Goal: Information Seeking & Learning: Learn about a topic

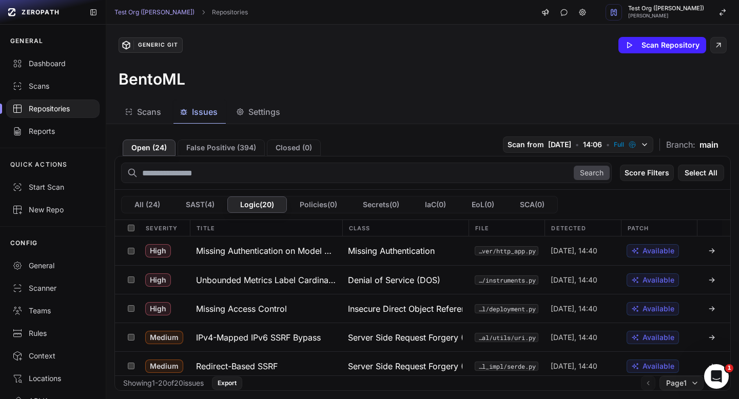
scroll to position [53, 0]
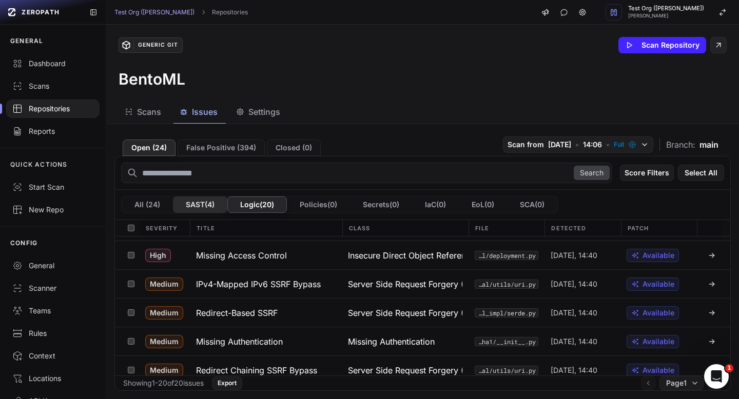
click at [206, 207] on button "SAST ( 4 )" at bounding box center [200, 205] width 54 height 16
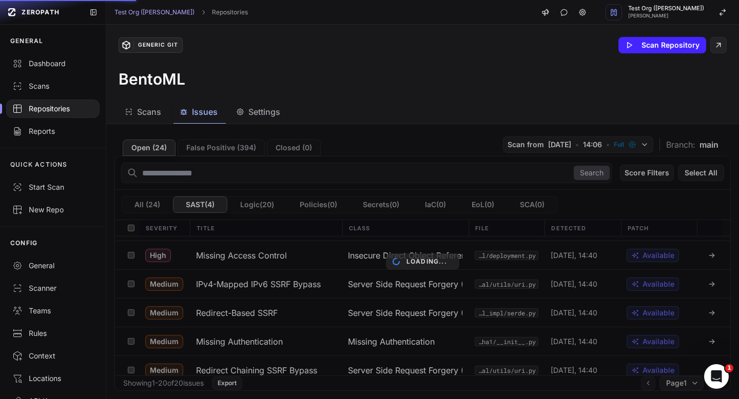
scroll to position [0, 0]
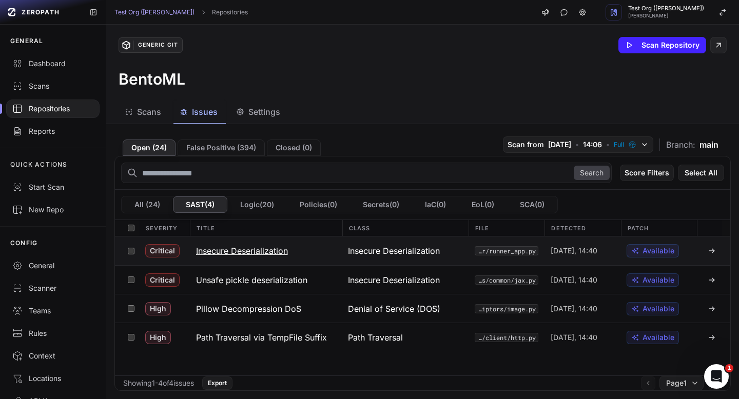
click at [265, 246] on h3 "Insecure Deserialization" at bounding box center [242, 251] width 92 height 12
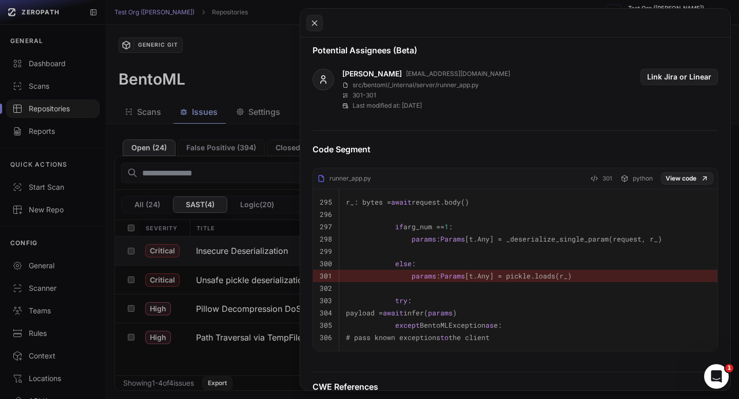
scroll to position [381, 0]
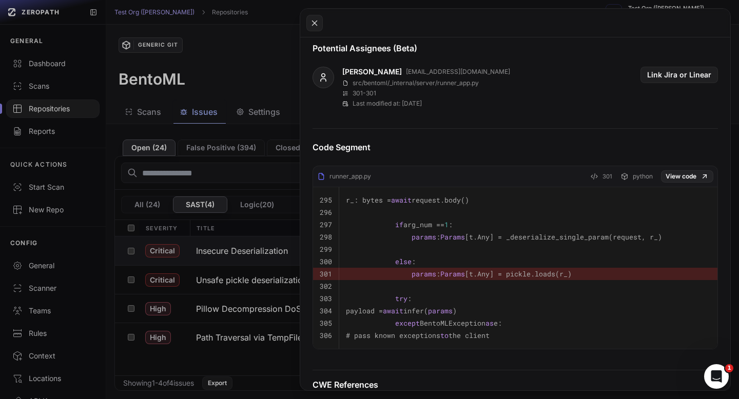
click at [248, 136] on button at bounding box center [369, 199] width 739 height 399
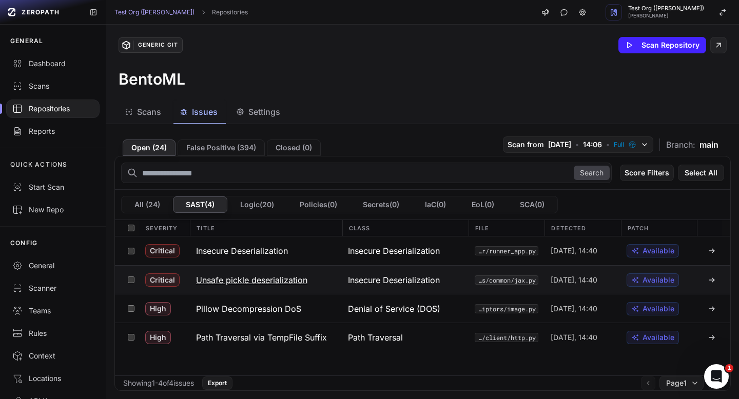
click at [283, 287] on button "Unsafe pickle deserialization" at bounding box center [266, 280] width 152 height 28
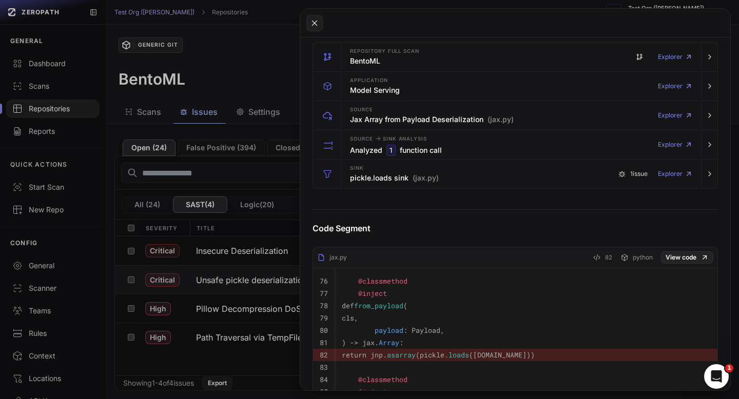
scroll to position [65, 0]
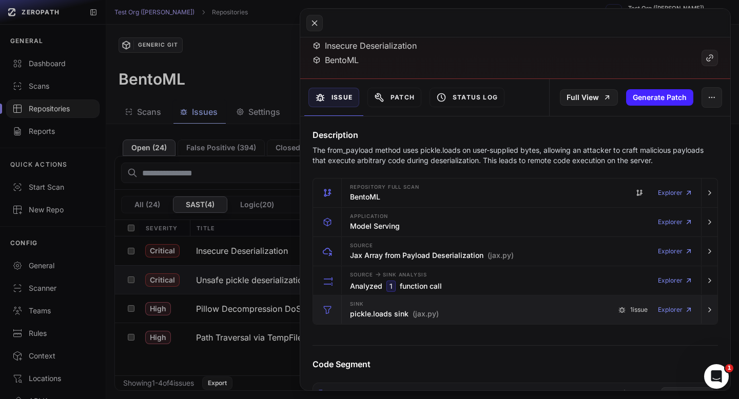
click at [420, 317] on span "(jax.py)" at bounding box center [426, 314] width 26 height 10
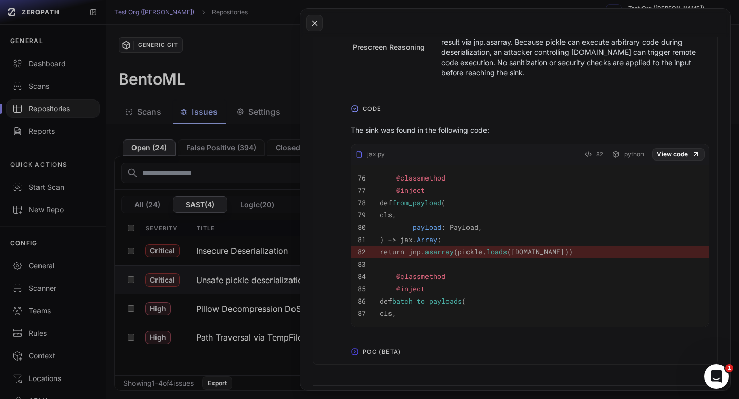
scroll to position [517, 0]
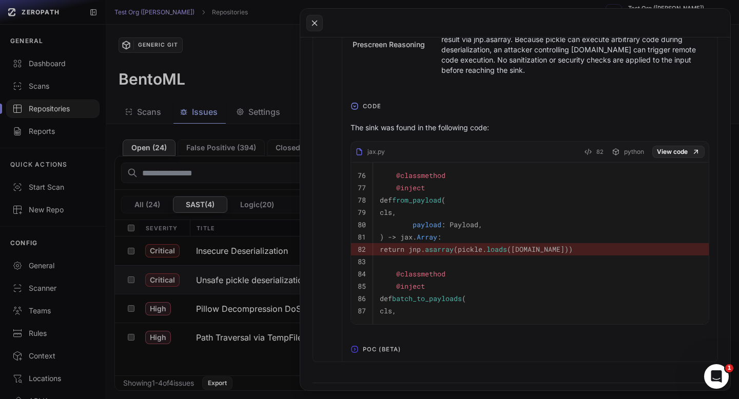
click at [379, 355] on span "POC (Beta)" at bounding box center [382, 349] width 46 height 16
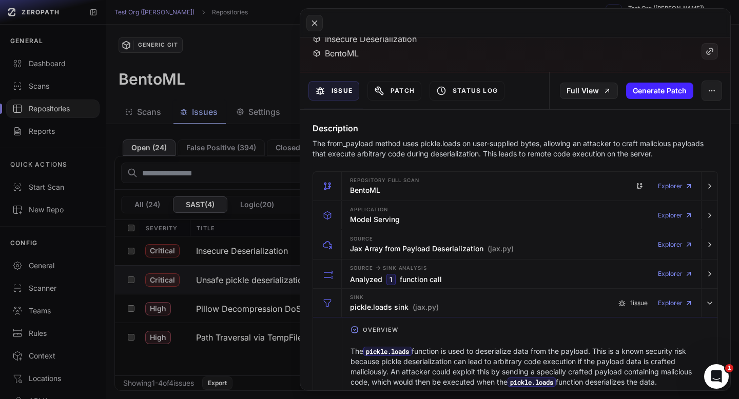
scroll to position [0, 0]
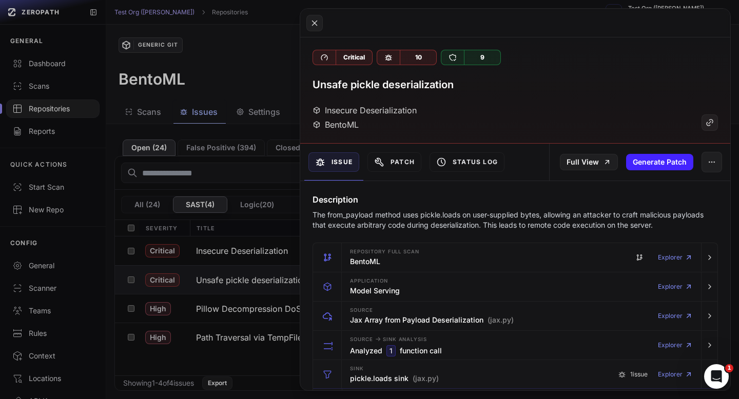
click at [377, 79] on h3 "Unsafe pickle deserialization" at bounding box center [382, 84] width 141 height 14
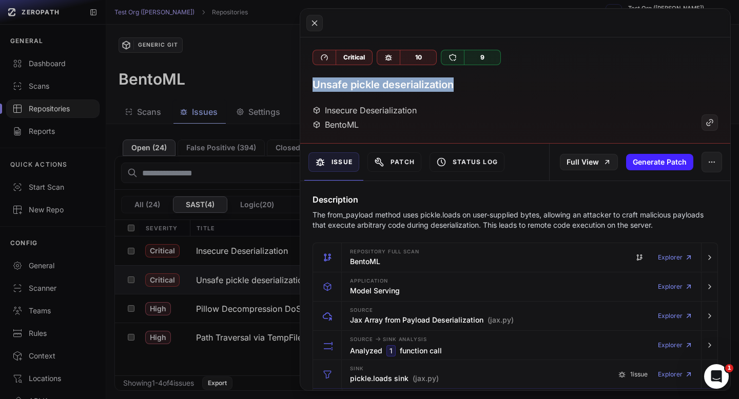
click at [377, 79] on h3 "Unsafe pickle deserialization" at bounding box center [382, 84] width 141 height 14
copy div "Unsafe pickle deserialization"
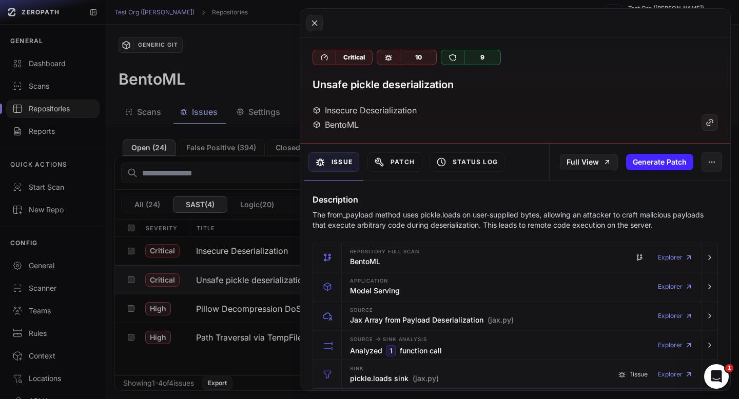
click at [401, 224] on p "The from_payload method uses pickle.loads on user-supplied bytes, allowing an a…" at bounding box center [514, 220] width 405 height 21
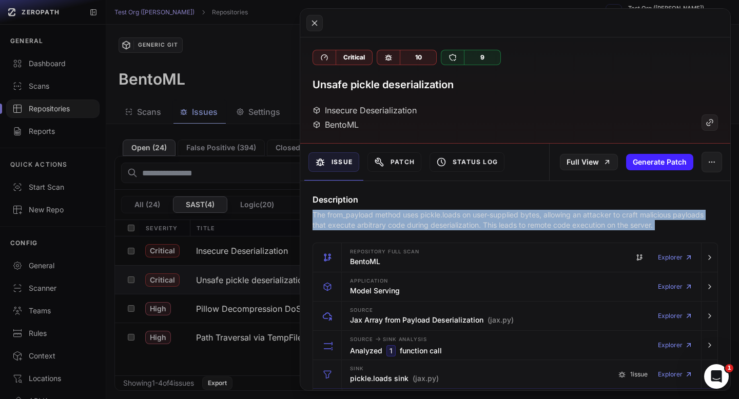
click at [401, 224] on p "The from_payload method uses pickle.loads on user-supplied bytes, allowing an a…" at bounding box center [514, 220] width 405 height 21
copy div "The from_payload method uses pickle.loads on user-supplied bytes, allowing an a…"
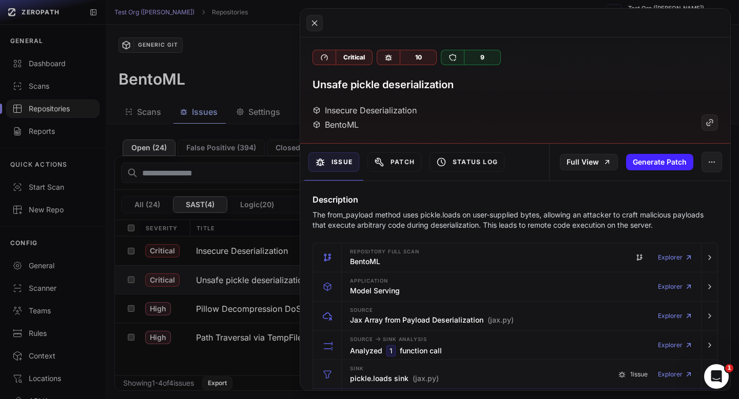
click at [352, 90] on h3 "Unsafe pickle deserialization" at bounding box center [382, 84] width 141 height 14
click at [352, 88] on h3 "Unsafe pickle deserialization" at bounding box center [382, 84] width 141 height 14
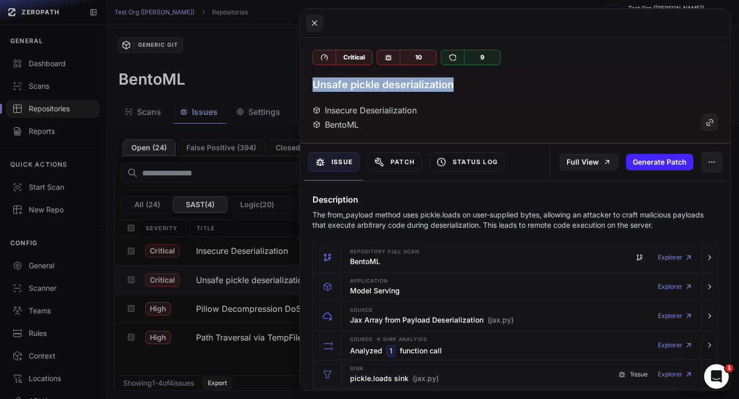
click at [352, 88] on h3 "Unsafe pickle deserialization" at bounding box center [382, 84] width 141 height 14
click at [274, 57] on button at bounding box center [369, 199] width 739 height 399
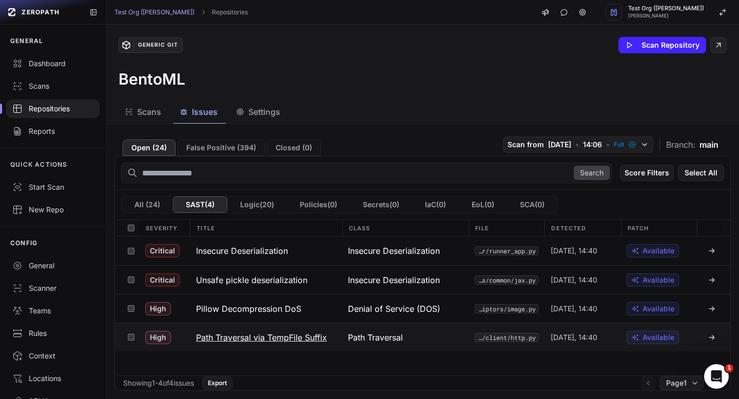
click at [283, 333] on h3 "Path Traversal via TempFile Suffix" at bounding box center [261, 337] width 131 height 12
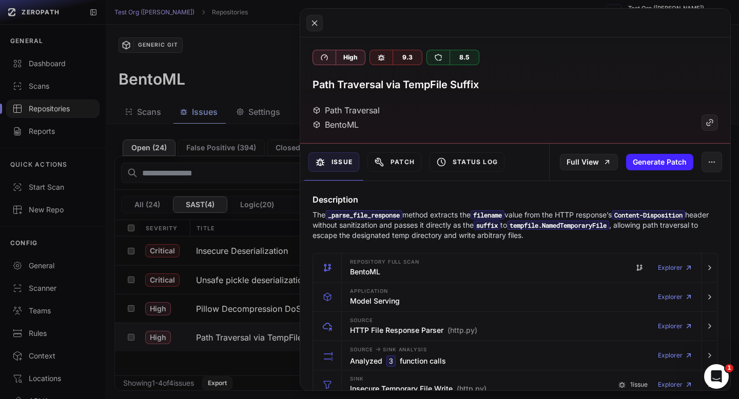
click at [418, 74] on div "High 9.3 8.5 Path Traversal via TempFile Suffix Path Traversal BentoML" at bounding box center [515, 90] width 430 height 106
click at [418, 83] on h3 "Path Traversal via TempFile Suffix" at bounding box center [395, 84] width 166 height 14
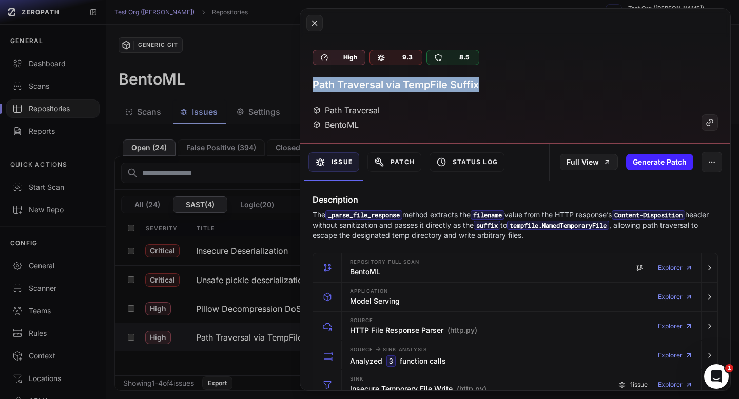
click at [418, 83] on h3 "Path Traversal via TempFile Suffix" at bounding box center [395, 84] width 166 height 14
copy div "Path Traversal via TempFile Suffix"
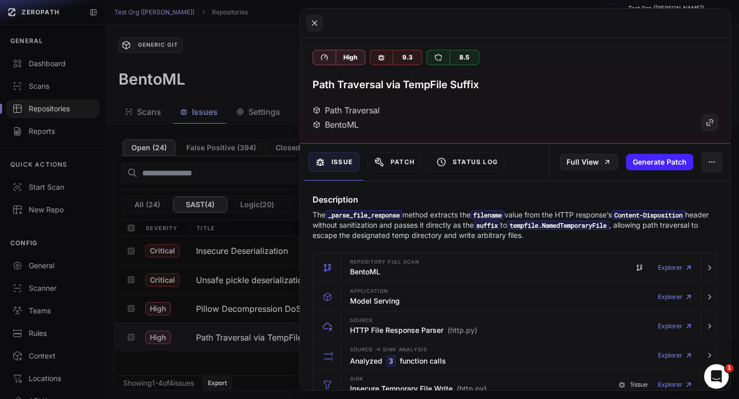
click at [380, 84] on h3 "Path Traversal via TempFile Suffix" at bounding box center [395, 84] width 166 height 14
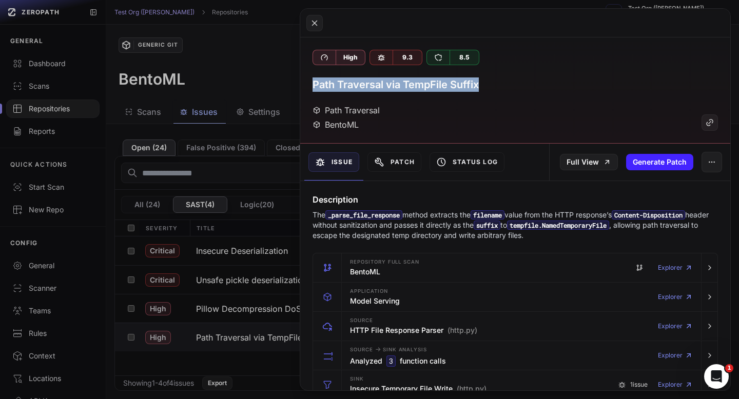
click at [380, 84] on h3 "Path Traversal via TempFile Suffix" at bounding box center [395, 84] width 166 height 14
copy div "Path Traversal via TempFile Suffix"
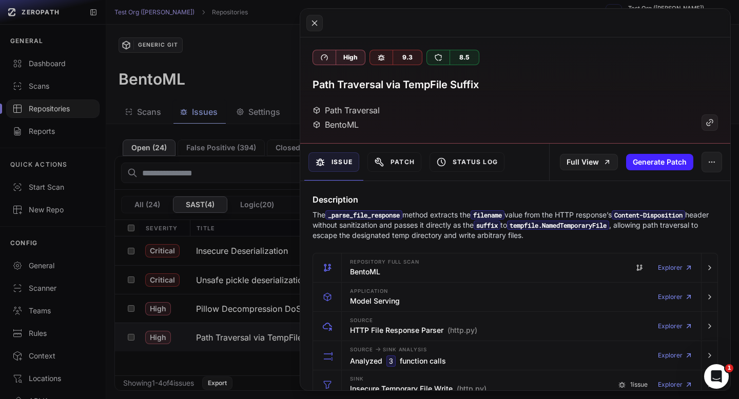
click at [381, 214] on code "_parse_file_response" at bounding box center [363, 214] width 77 height 9
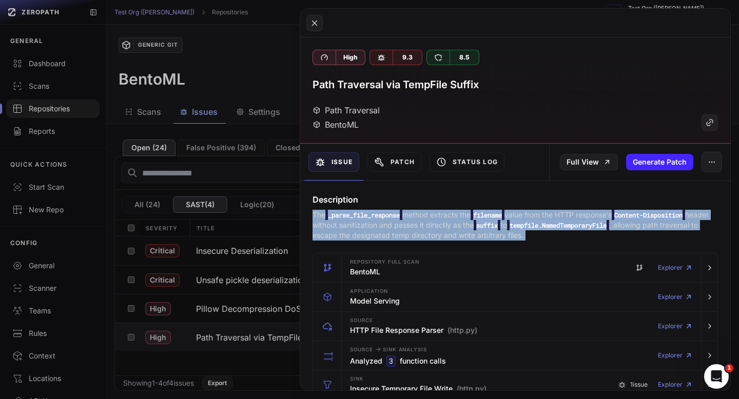
click at [381, 214] on code "_parse_file_response" at bounding box center [363, 214] width 77 height 9
copy div "The _parse_file_response method extracts the filename value from the HTTP respo…"
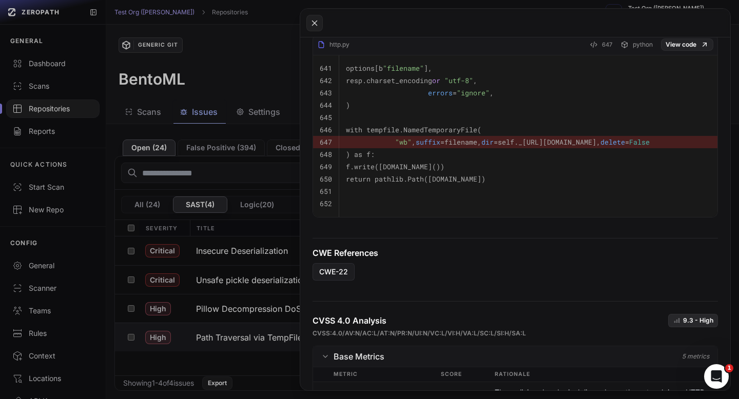
scroll to position [502, 0]
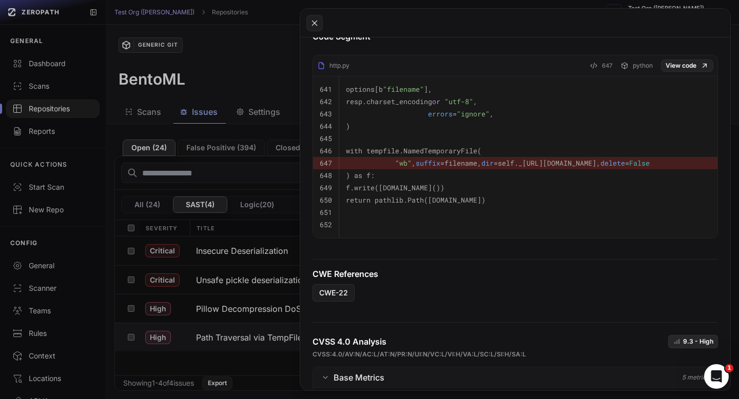
drag, startPoint x: 378, startPoint y: 149, endPoint x: 505, endPoint y: 194, distance: 135.0
click at [505, 194] on tbody "641 options[b "filename" ], 642 resp.charset_encoding or "utf-8" , 643 errors =…" at bounding box center [515, 157] width 404 height 162
drag, startPoint x: 506, startPoint y: 195, endPoint x: 504, endPoint y: 201, distance: 5.9
click at [505, 201] on pre "return pathlib.Path([DOMAIN_NAME])" at bounding box center [528, 200] width 365 height 12
drag, startPoint x: 502, startPoint y: 203, endPoint x: 366, endPoint y: 150, distance: 145.9
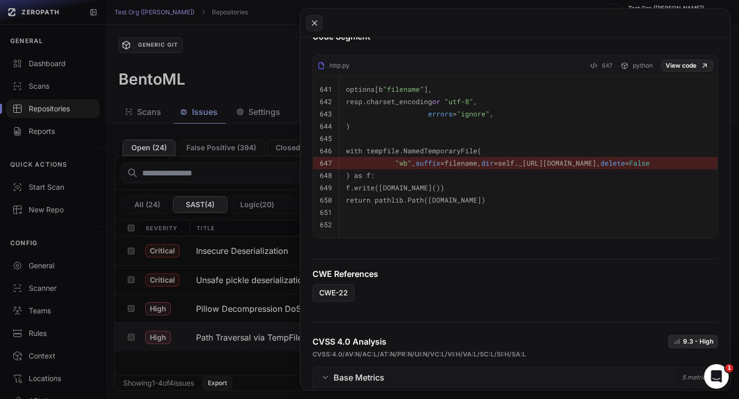
click at [366, 150] on tbody "641 options[b "filename" ], 642 resp.charset_encoding or "utf-8" , 643 errors =…" at bounding box center [515, 157] width 404 height 162
copy tbody "with tempfile.NamedTemporaryFile( 647 "wb" , suffix =filename, dir =self._[URL]…"
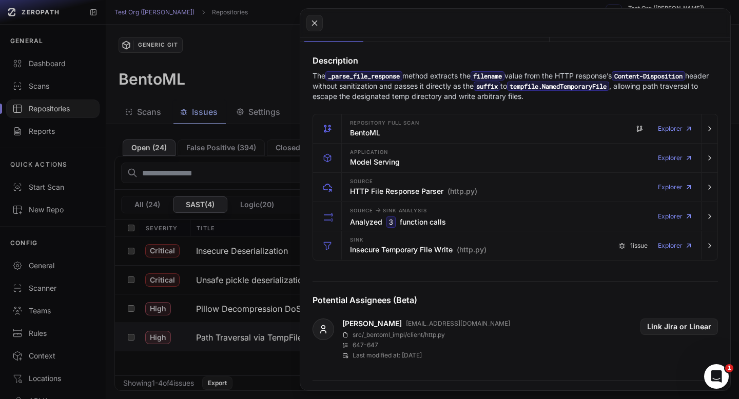
scroll to position [82, 0]
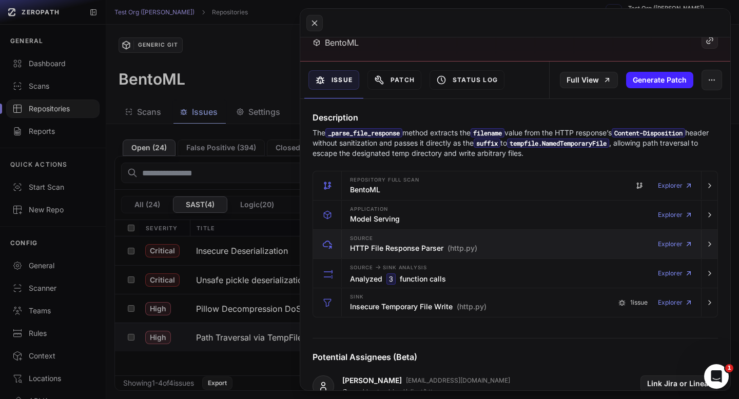
click at [396, 245] on h3 "HTTP File Response Parser (http.py)" at bounding box center [413, 248] width 127 height 10
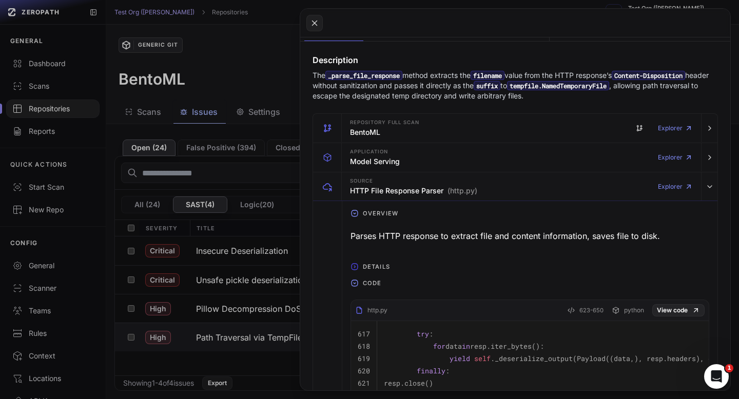
scroll to position [143, 0]
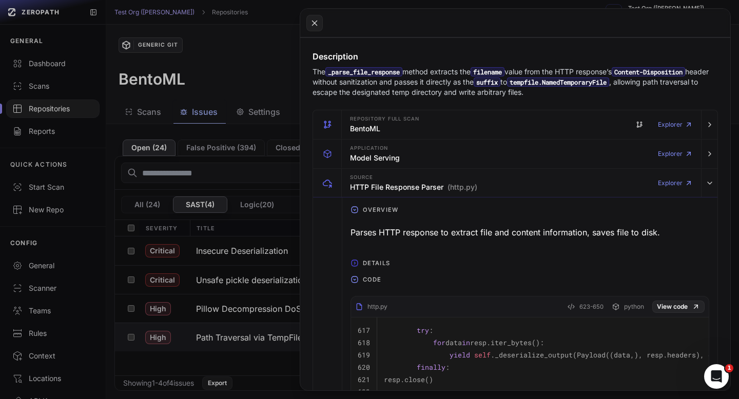
click at [414, 230] on div "Parses HTTP response to extract file and content information, saves file to dis…" at bounding box center [529, 232] width 359 height 21
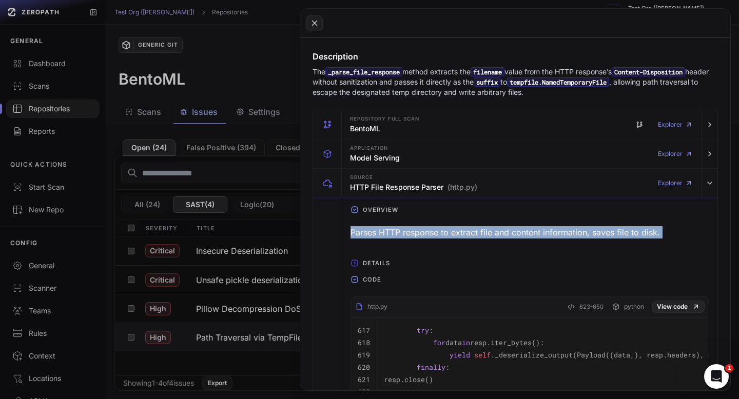
click at [414, 230] on div "Parses HTTP response to extract file and content information, saves file to dis…" at bounding box center [529, 232] width 359 height 21
copy div "Parses HTTP response to extract file and content information, saves file to dis…"
click at [356, 261] on icon "button" at bounding box center [354, 263] width 8 height 8
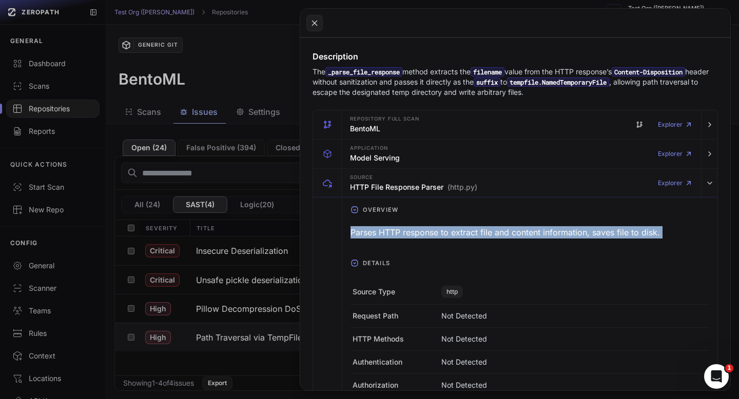
click at [356, 261] on icon "button" at bounding box center [354, 263] width 8 height 8
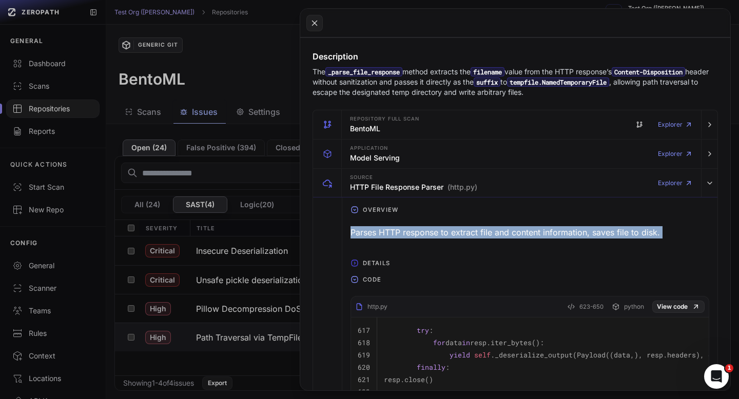
click at [356, 261] on icon "button" at bounding box center [354, 263] width 8 height 8
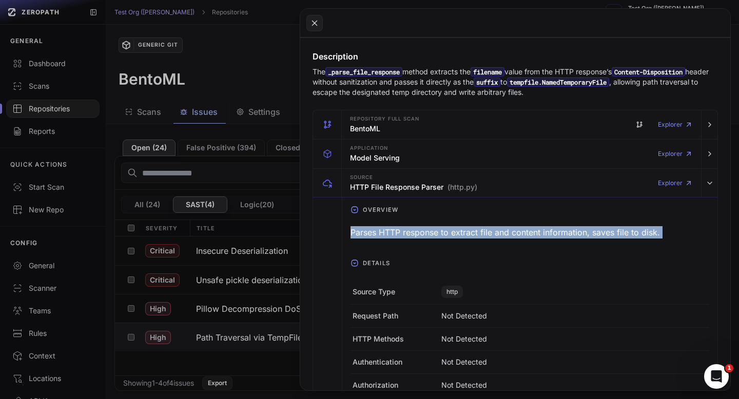
click at [356, 261] on icon "button" at bounding box center [354, 263] width 8 height 8
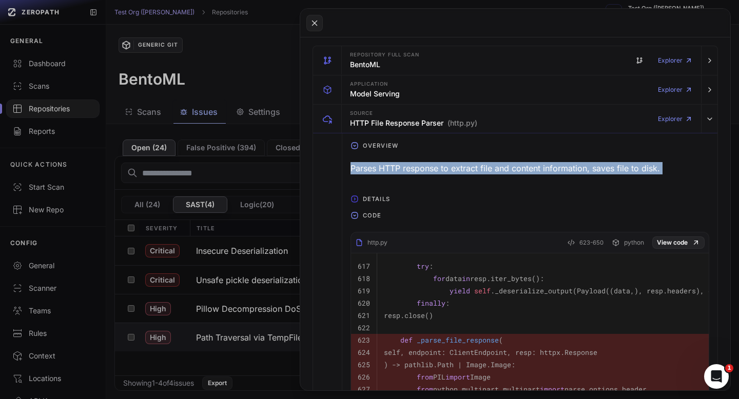
scroll to position [217, 0]
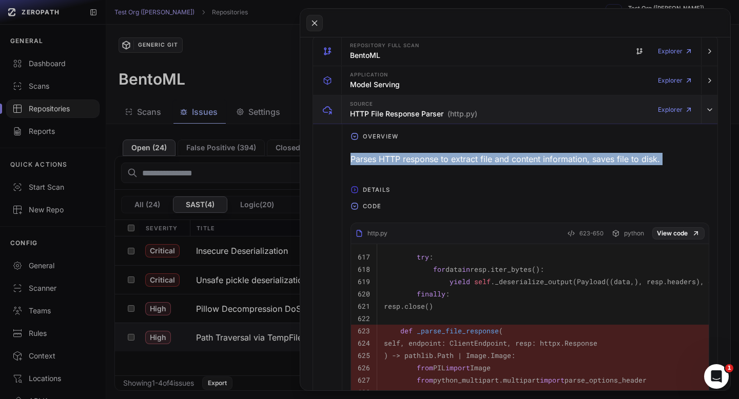
click at [404, 116] on h3 "HTTP File Response Parser (http.py)" at bounding box center [413, 114] width 127 height 10
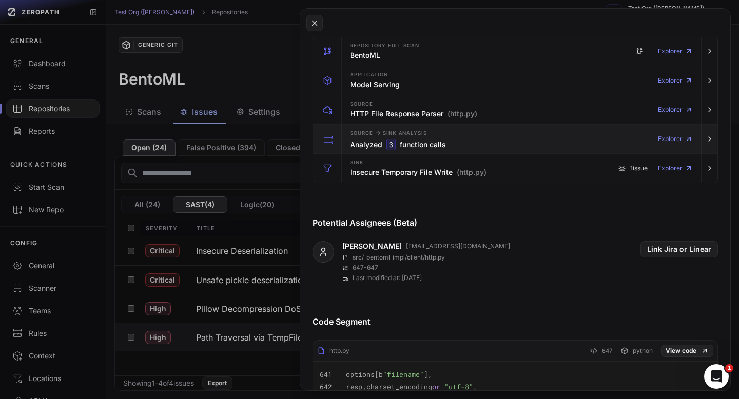
click at [416, 140] on h3 "Analyzed 3 function calls" at bounding box center [398, 144] width 96 height 11
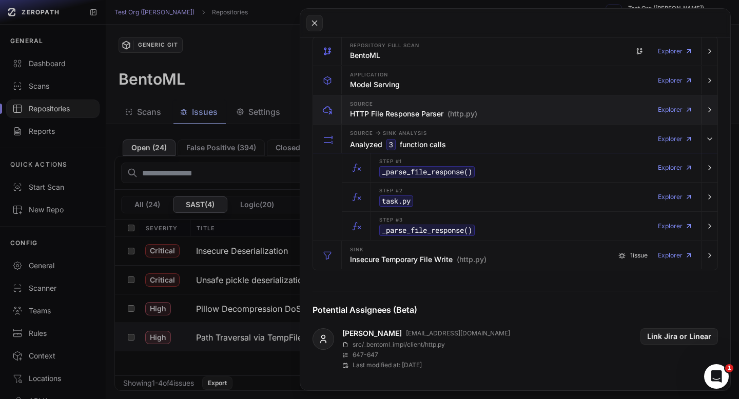
click at [410, 118] on h3 "HTTP File Response Parser (http.py)" at bounding box center [413, 114] width 127 height 10
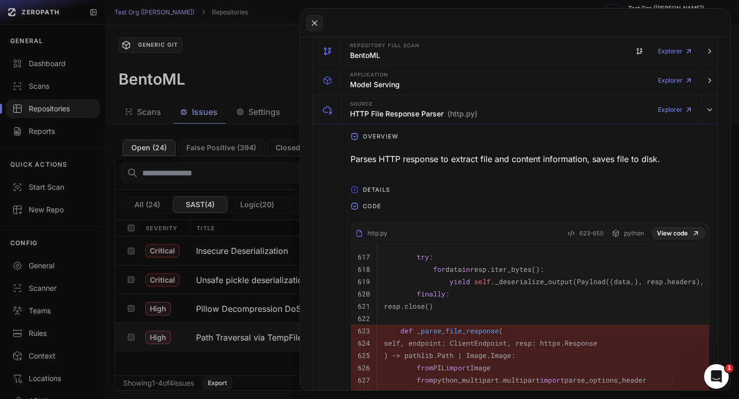
click at [375, 192] on span "Details" at bounding box center [376, 190] width 35 height 16
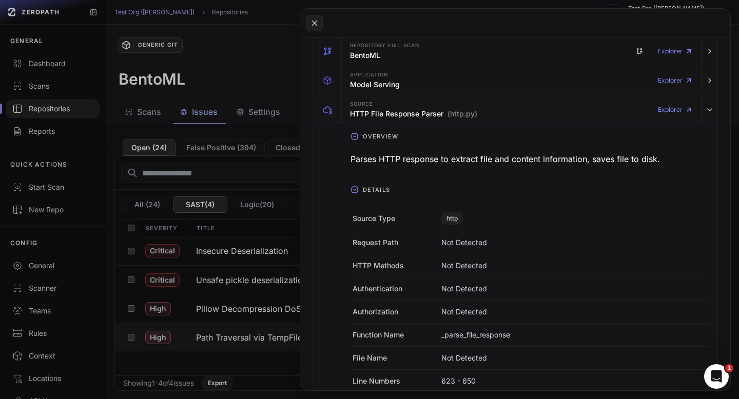
click at [375, 192] on span "Details" at bounding box center [376, 190] width 35 height 16
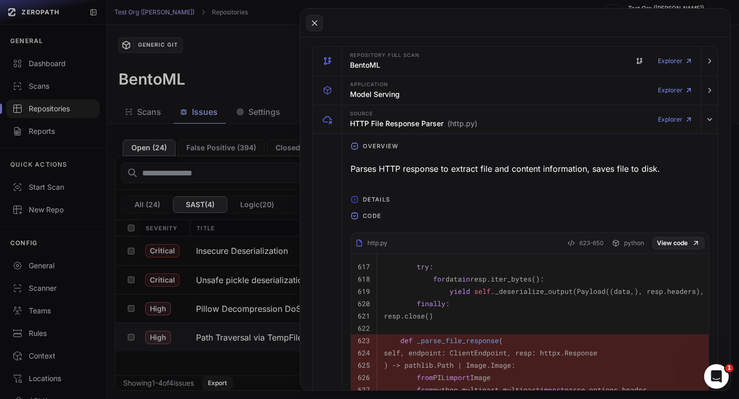
scroll to position [347, 0]
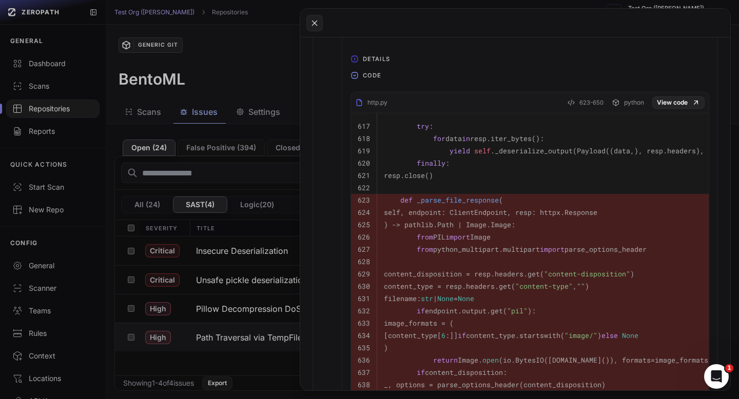
click at [397, 228] on code ") -> pathlib.Path | Image.Image:" at bounding box center [449, 224] width 131 height 9
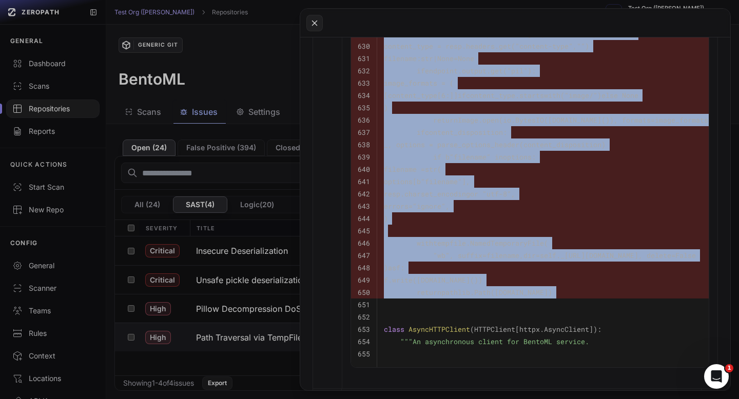
scroll to position [615, 0]
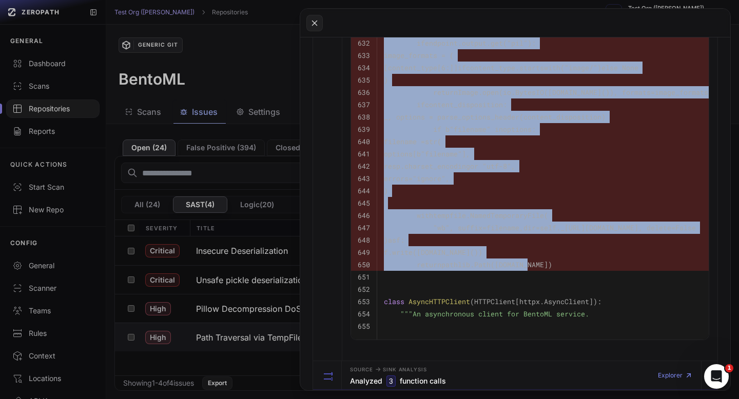
drag, startPoint x: 400, startPoint y: 202, endPoint x: 545, endPoint y: 265, distance: 158.8
click at [545, 265] on tbody "617 try : 618 for data in resp.iter_bytes(): 619 yield self ._deserialize_outpu…" at bounding box center [551, 93] width 401 height 494
copy tbody "def _parse_file_response ( 624 self, endpoint: ClientEndpoint, resp: httpx.Resp…"
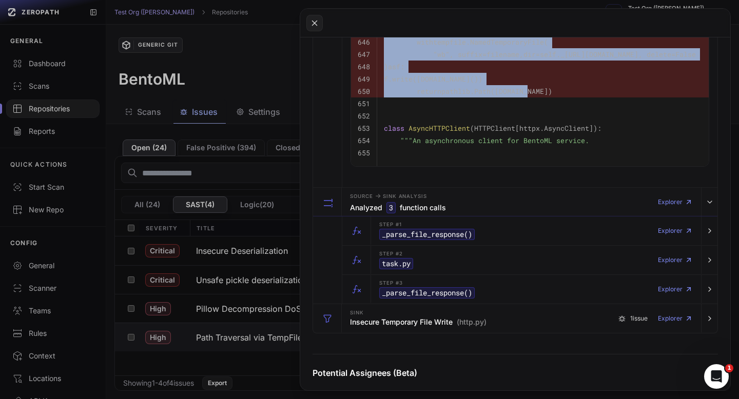
scroll to position [802, 0]
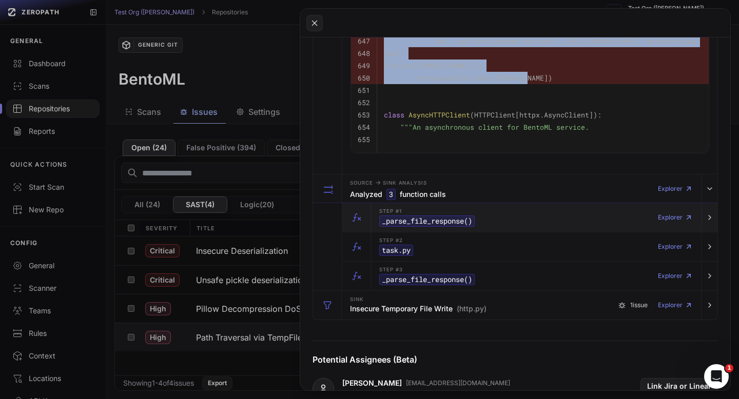
click at [434, 223] on code "_parse_file_response ()" at bounding box center [426, 220] width 95 height 11
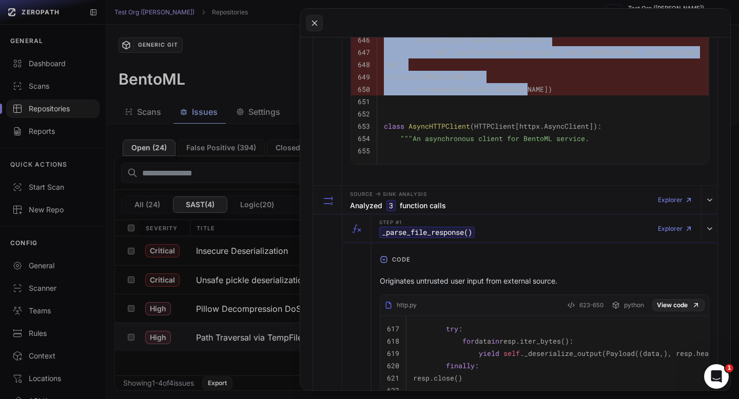
scroll to position [834, 0]
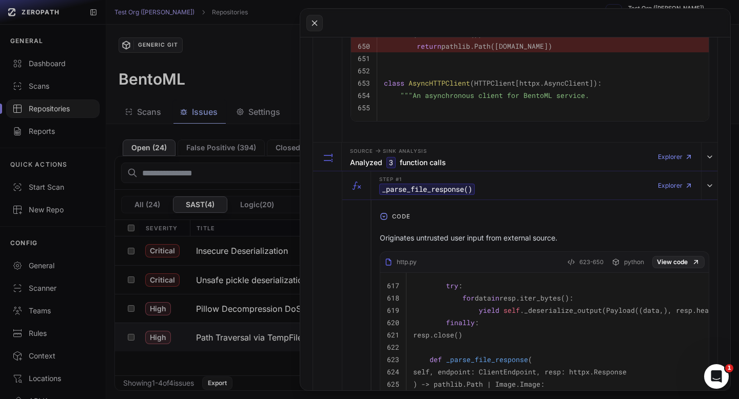
click at [407, 238] on p "Originates untrusted user input from external source." at bounding box center [544, 238] width 329 height 10
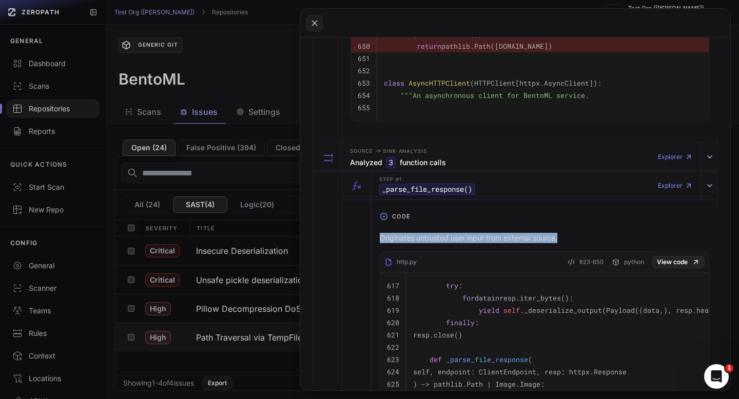
click at [407, 238] on p "Originates untrusted user input from external source." at bounding box center [544, 238] width 329 height 10
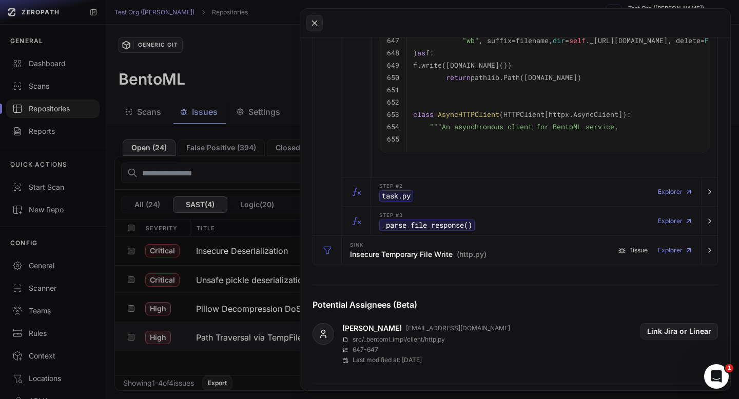
scroll to position [1449, 0]
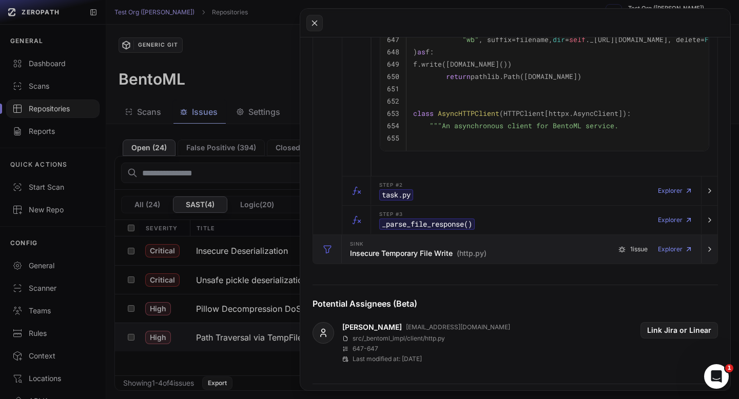
click at [410, 252] on h3 "Insecure Temporary File Write (http.py)" at bounding box center [418, 253] width 136 height 10
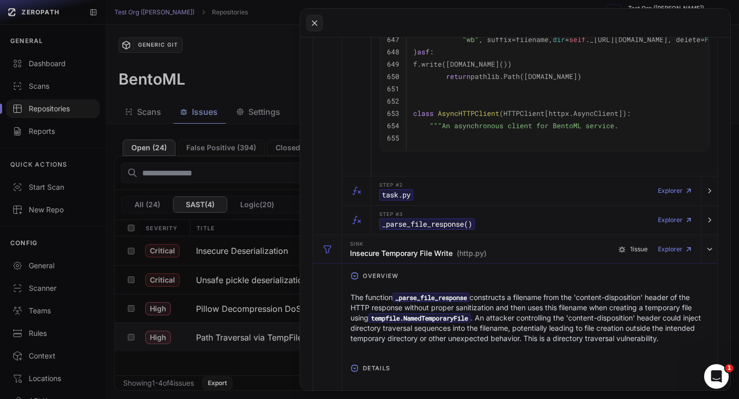
click at [421, 321] on code "tempfile.NamedTemporaryFile" at bounding box center [419, 317] width 102 height 9
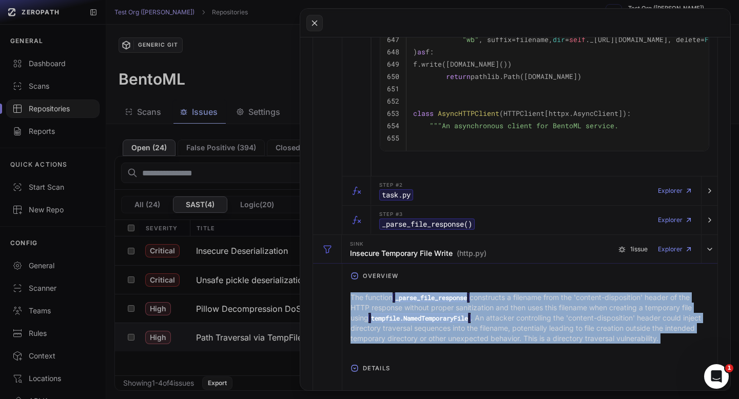
click at [421, 321] on code "tempfile.NamedTemporaryFile" at bounding box center [419, 317] width 102 height 9
copy div "The function _parse_file_response constructs a filename from the 'content-dispo…"
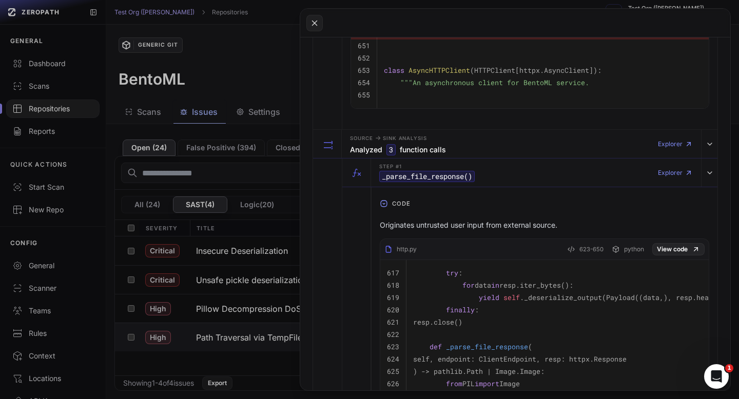
scroll to position [849, 0]
click at [467, 226] on p "Originates untrusted user input from external source." at bounding box center [544, 223] width 329 height 10
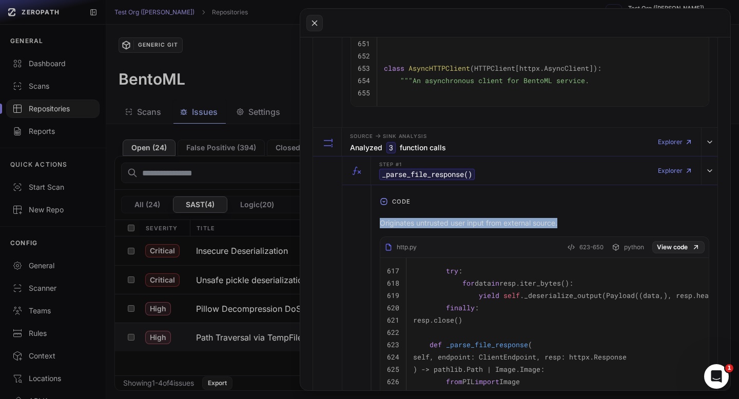
click at [467, 226] on p "Originates untrusted user input from external source." at bounding box center [544, 223] width 329 height 10
copy div "Originates untrusted user input from external source."
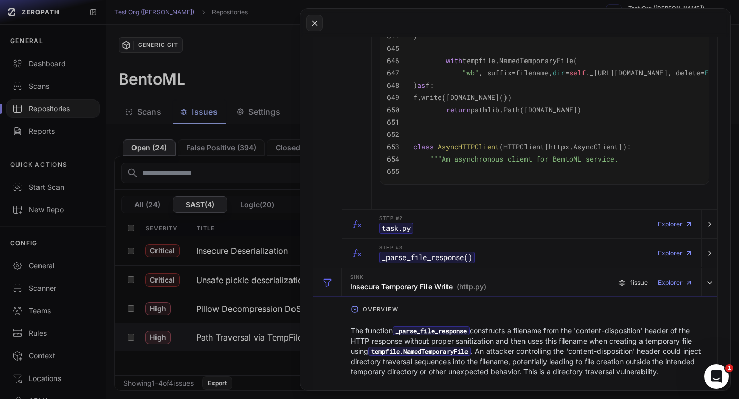
scroll to position [1456, 0]
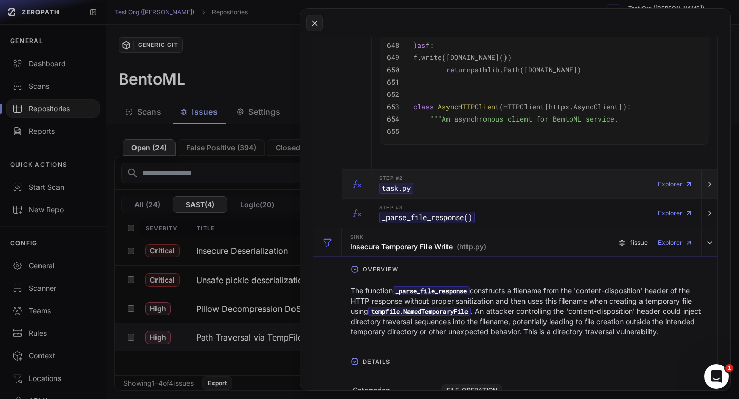
click at [464, 177] on div "Step #2 task.py Explorer" at bounding box center [536, 184] width 322 height 29
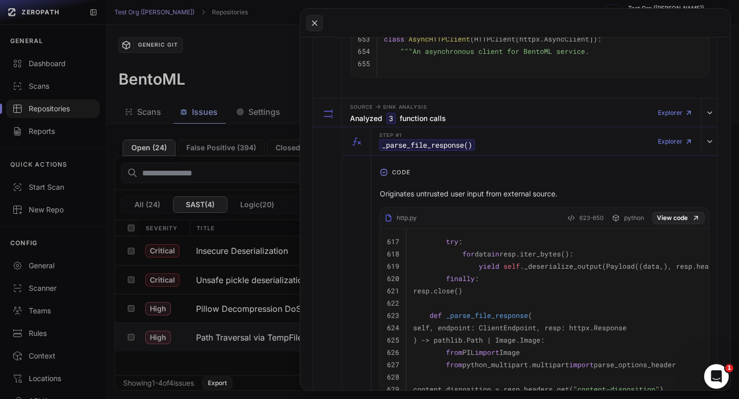
scroll to position [867, 0]
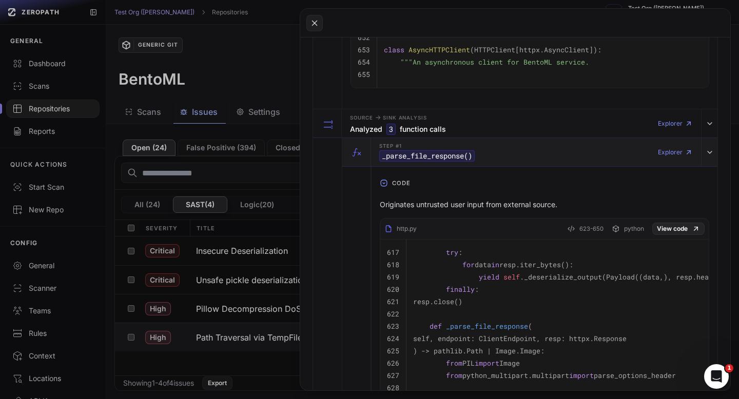
click at [449, 155] on code "_parse_file_response ()" at bounding box center [426, 155] width 95 height 11
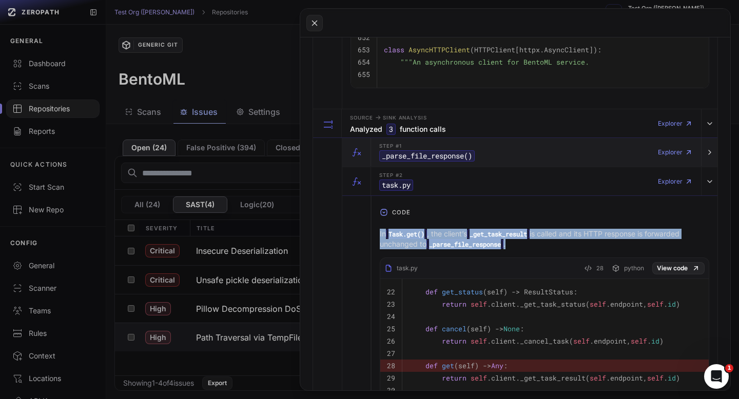
click at [449, 155] on code "_parse_file_response ()" at bounding box center [426, 155] width 95 height 11
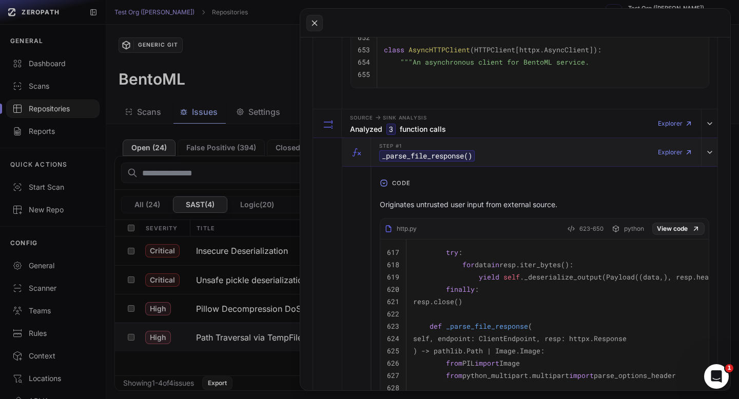
click at [450, 158] on code "_parse_file_response ()" at bounding box center [426, 155] width 95 height 11
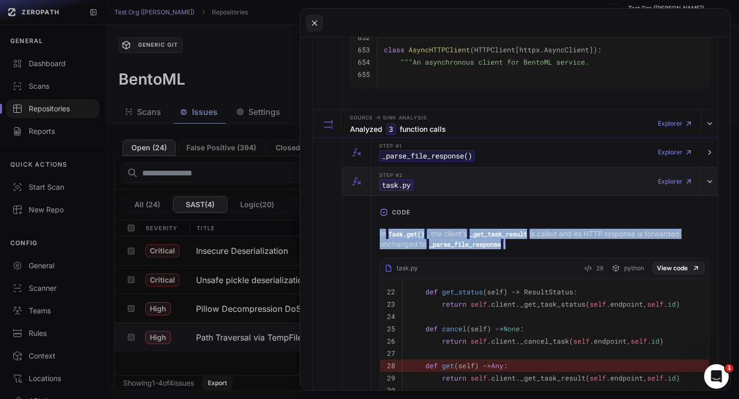
click at [450, 181] on div "Step #2 task.py Explorer" at bounding box center [536, 181] width 322 height 29
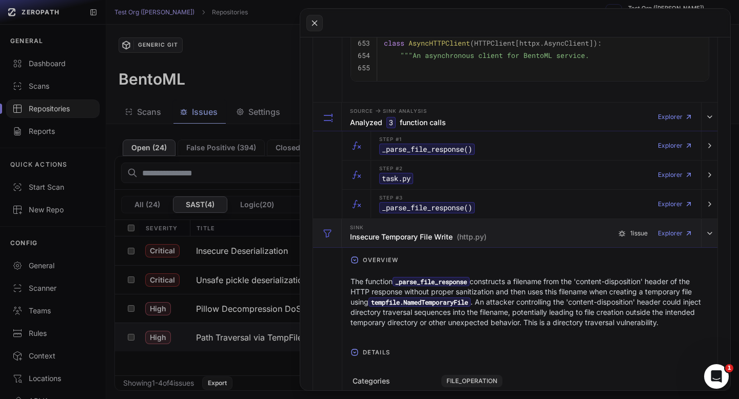
scroll to position [875, 0]
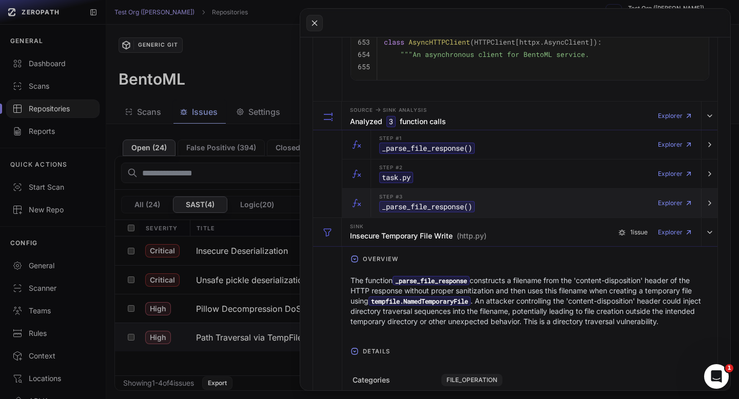
click at [466, 209] on code "_parse_file_response ()" at bounding box center [426, 206] width 95 height 11
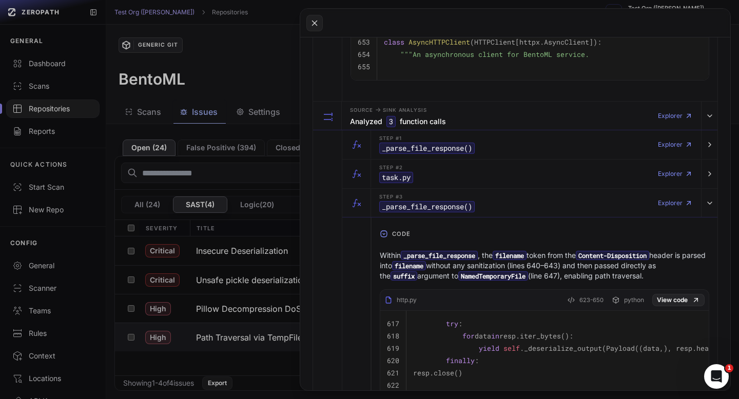
click at [426, 269] on code "filename" at bounding box center [409, 265] width 34 height 9
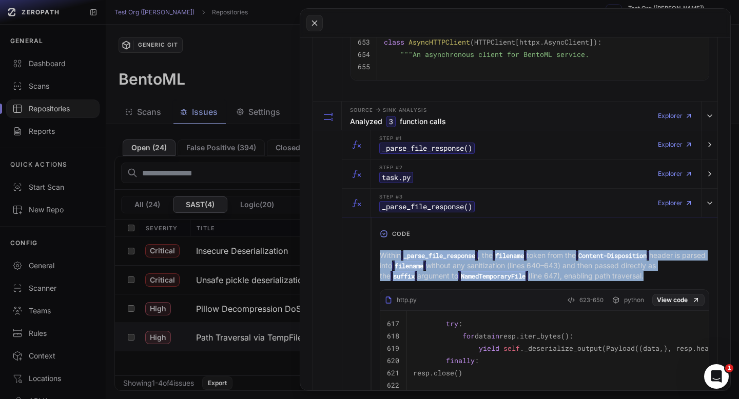
click at [426, 269] on code "filename" at bounding box center [409, 265] width 34 height 9
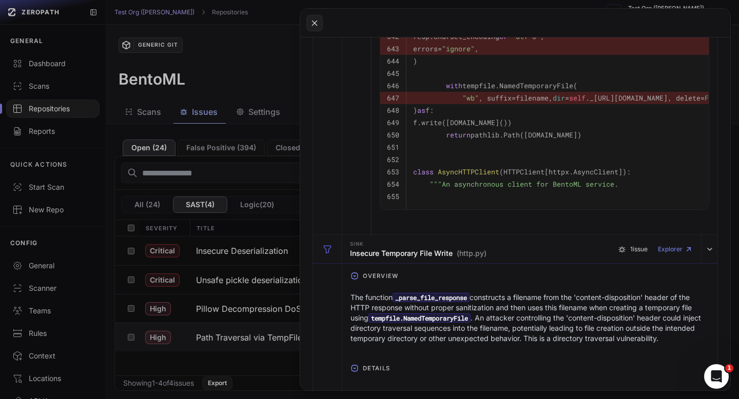
scroll to position [1487, 0]
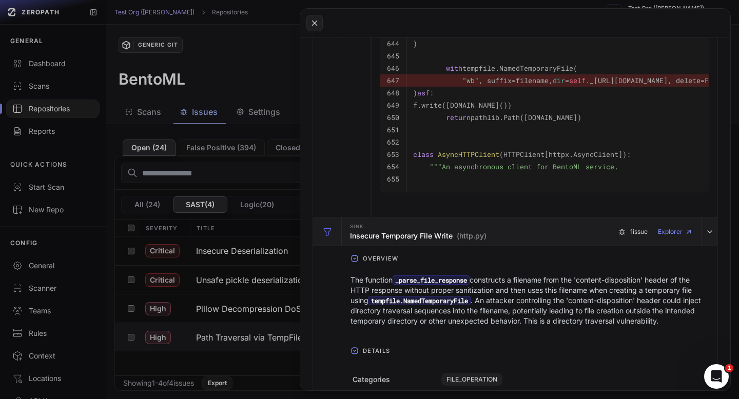
click at [452, 241] on h3 "Insecure Temporary File Write (http.py)" at bounding box center [418, 236] width 136 height 10
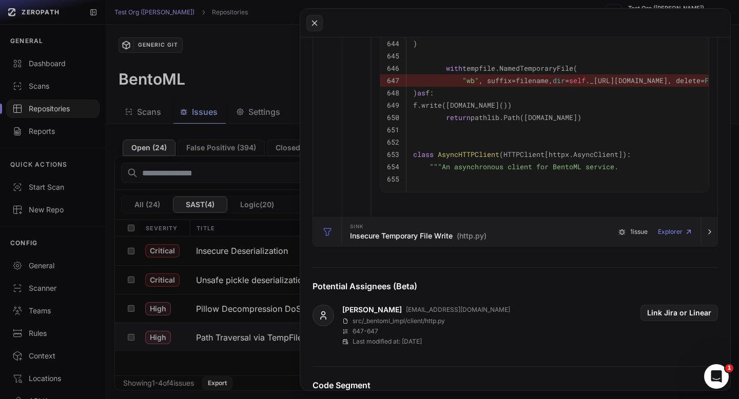
click at [423, 241] on h3 "Insecure Temporary File Write (http.py)" at bounding box center [418, 236] width 136 height 10
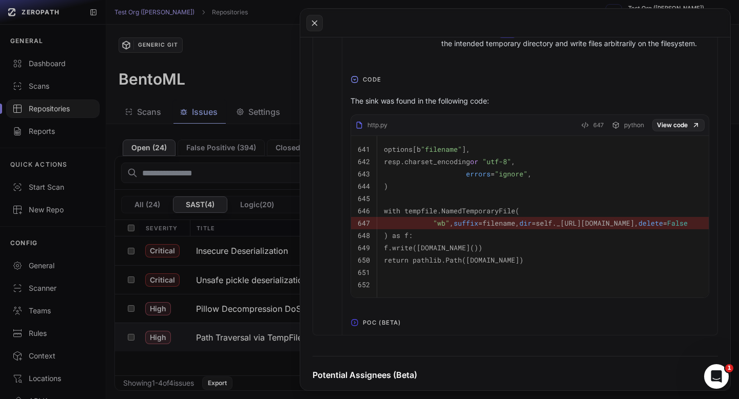
scroll to position [1900, 0]
click at [381, 330] on span "POC (Beta)" at bounding box center [382, 321] width 46 height 16
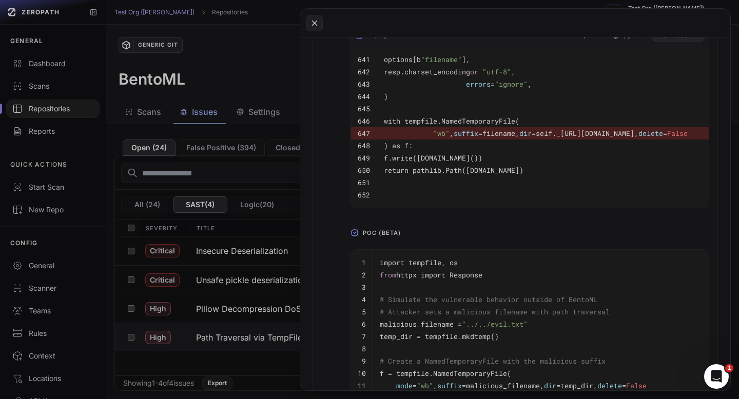
click at [432, 330] on pre "malicious_filename = "../../evil.txt"" at bounding box center [569, 324] width 378 height 12
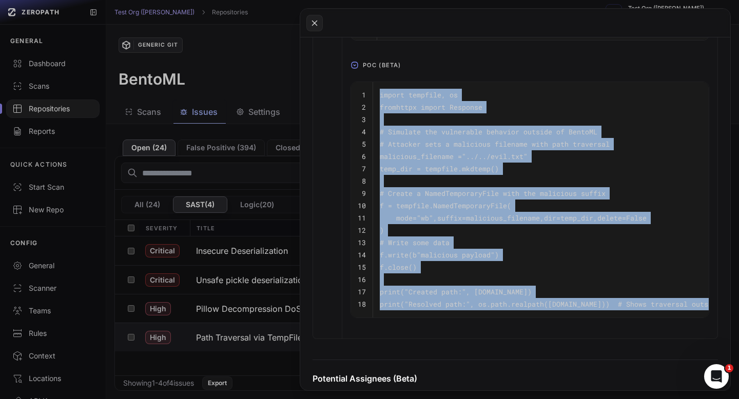
scroll to position [0, 27]
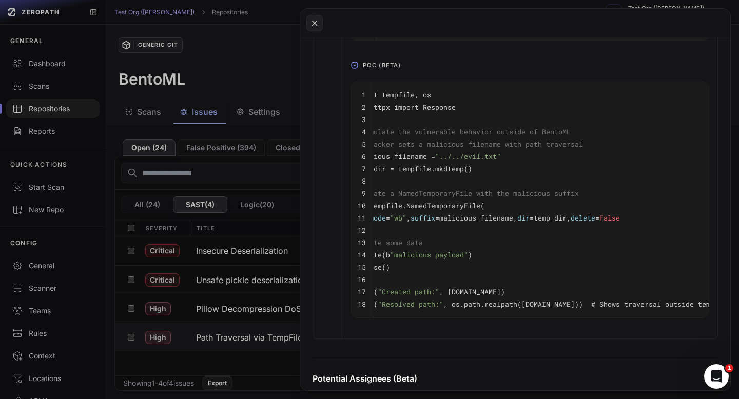
drag, startPoint x: 381, startPoint y: 193, endPoint x: 727, endPoint y: 326, distance: 370.8
click at [273, 73] on button at bounding box center [369, 199] width 739 height 399
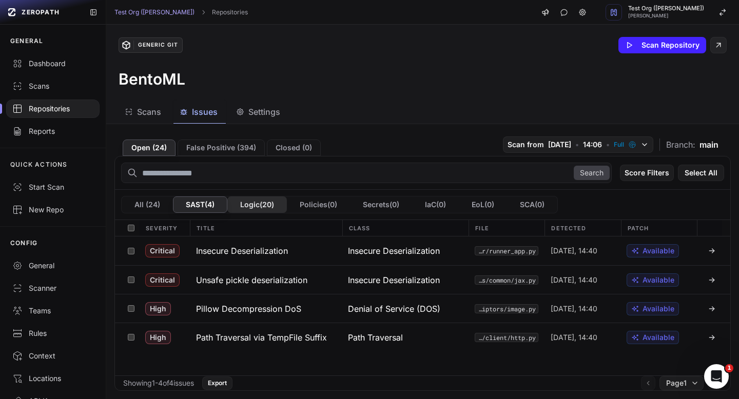
click at [271, 202] on button "Logic ( 20 )" at bounding box center [257, 205] width 60 height 16
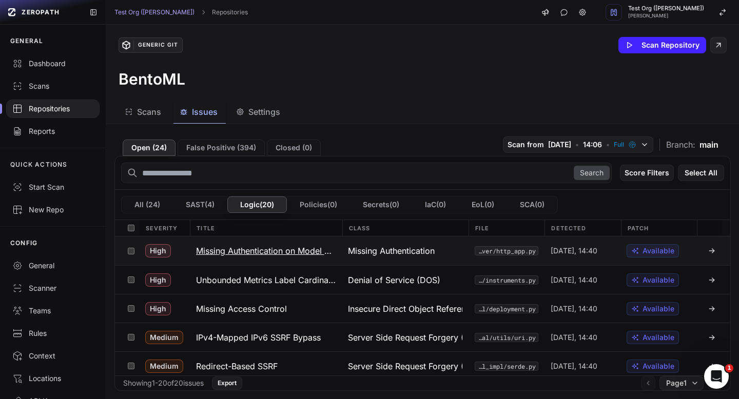
click at [290, 251] on h3 "Missing Authentication on Model APIs" at bounding box center [266, 251] width 140 height 12
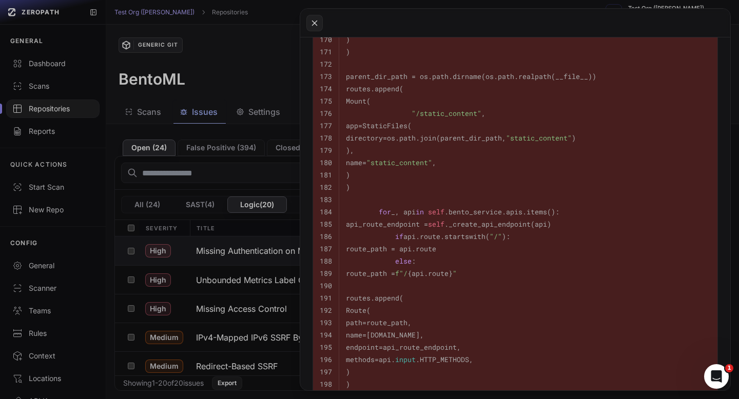
scroll to position [1050, 0]
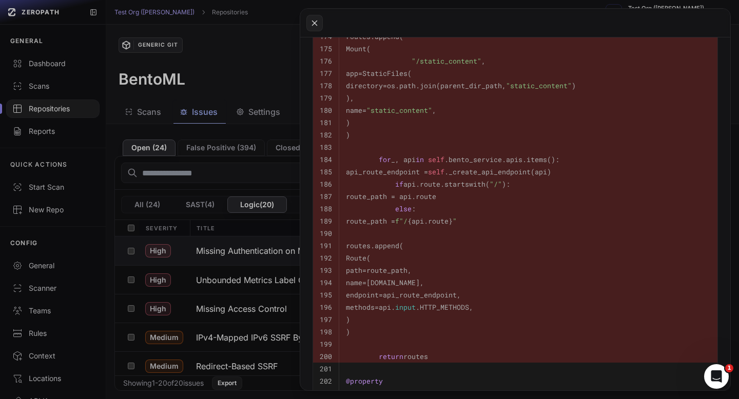
click at [236, 33] on button at bounding box center [369, 199] width 739 height 399
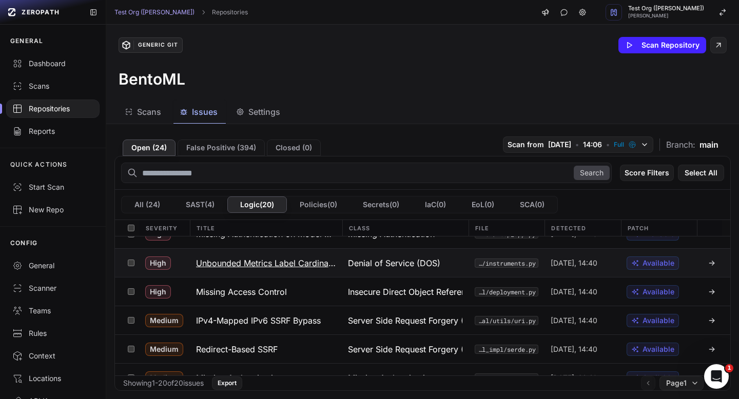
scroll to position [18, 0]
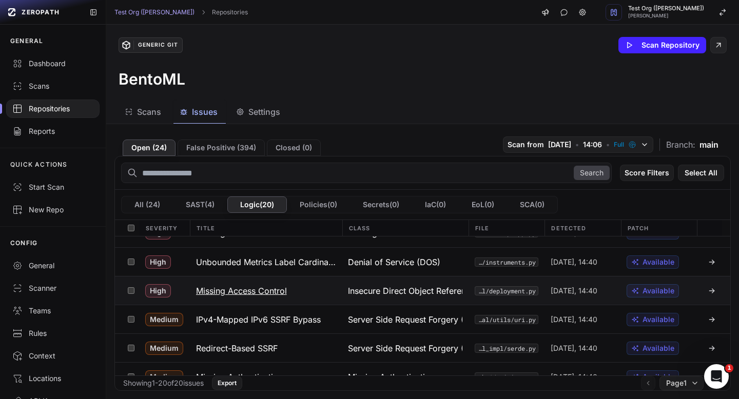
click at [277, 289] on h3 "Missing Access Control" at bounding box center [241, 291] width 91 height 12
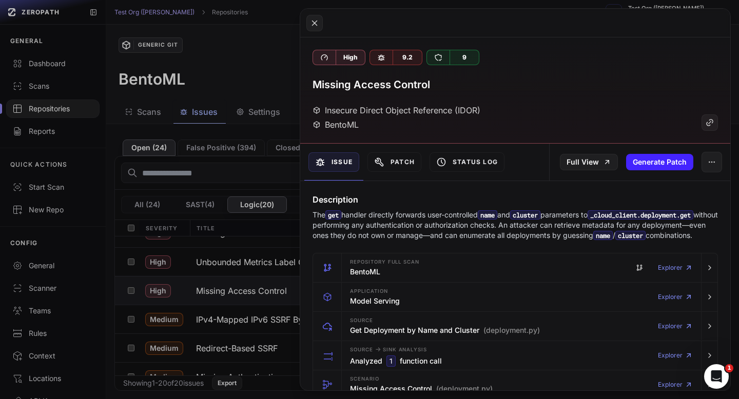
click at [283, 92] on button at bounding box center [369, 199] width 739 height 399
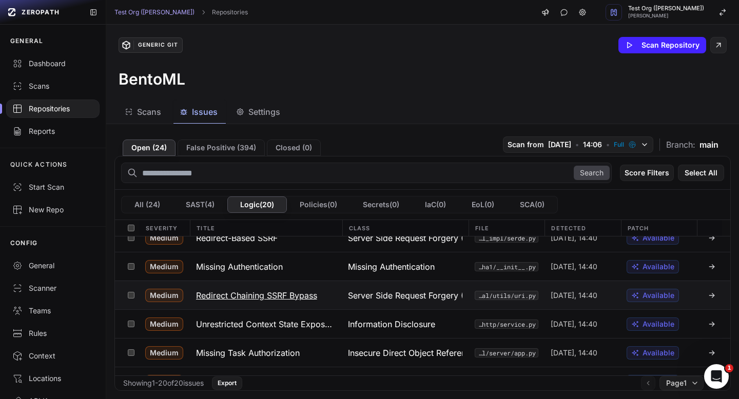
scroll to position [126, 0]
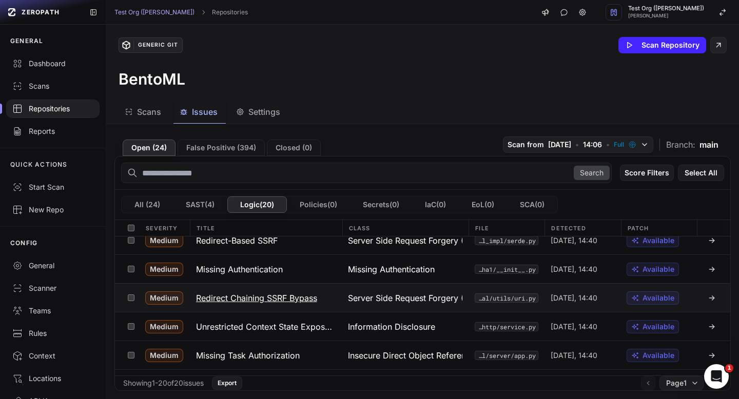
click at [301, 293] on h3 "Redirect Chaining SSRF Bypass" at bounding box center [256, 298] width 121 height 12
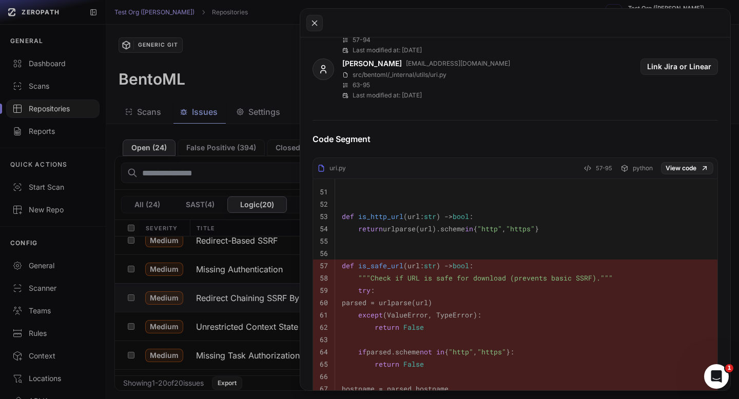
scroll to position [487, 0]
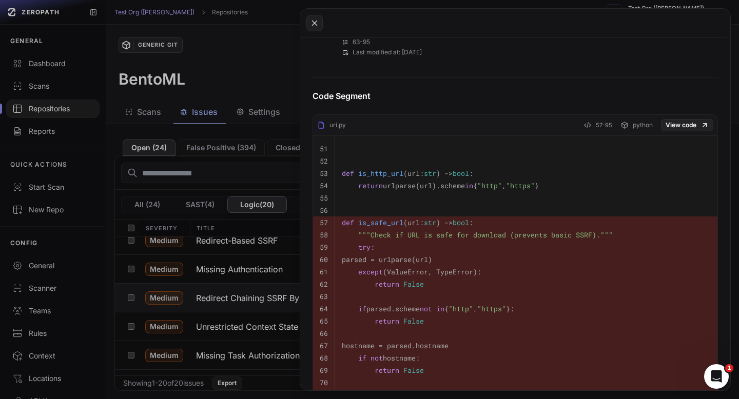
click at [277, 82] on button at bounding box center [369, 199] width 739 height 399
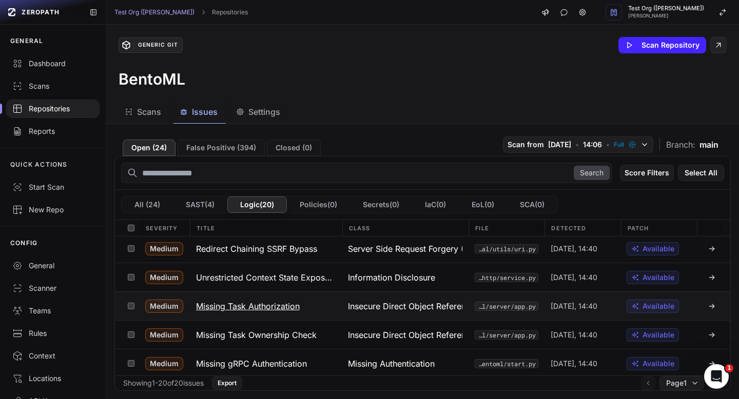
scroll to position [174, 0]
click at [299, 300] on button "Missing Task Authorization" at bounding box center [266, 307] width 152 height 28
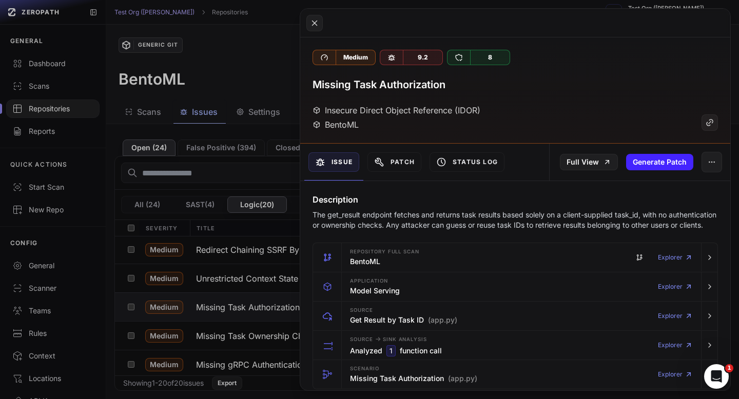
click at [369, 221] on p "The get_result endpoint fetches and returns task results based solely on a clie…" at bounding box center [514, 220] width 405 height 21
click at [376, 81] on h3 "Missing Task Authorization" at bounding box center [378, 84] width 133 height 14
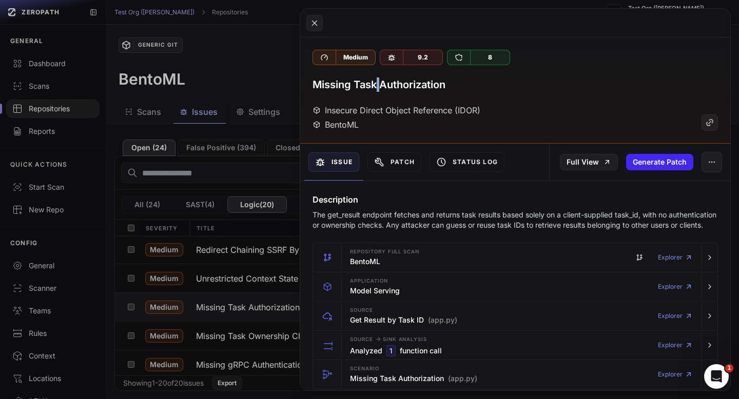
click at [376, 81] on h3 "Missing Task Authorization" at bounding box center [378, 84] width 133 height 14
click at [355, 219] on p "The get_result endpoint fetches and returns task results based solely on a clie…" at bounding box center [514, 220] width 405 height 21
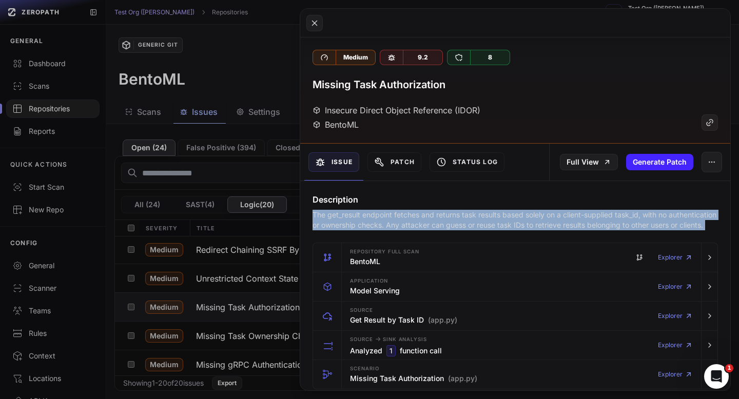
click at [355, 219] on p "The get_result endpoint fetches and returns task results based solely on a clie…" at bounding box center [514, 220] width 405 height 21
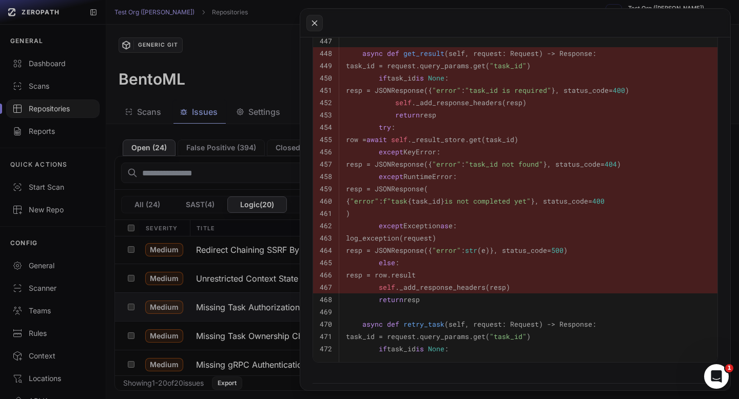
scroll to position [616, 0]
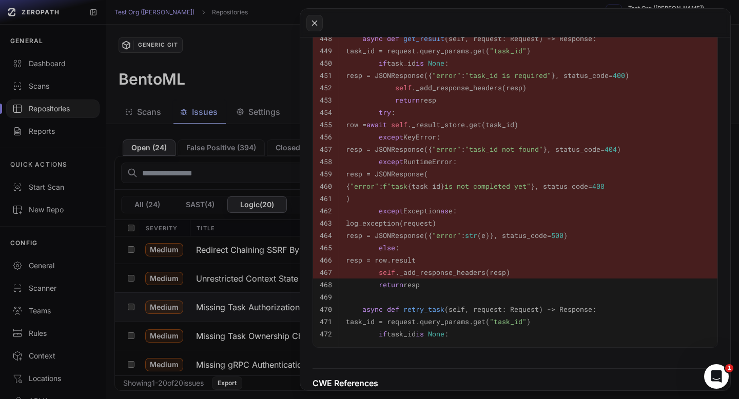
drag, startPoint x: 363, startPoint y: 152, endPoint x: 501, endPoint y: 294, distance: 198.1
click at [501, 294] on tbody "442 resp = JSONResponse({ "error" : str (e)}, status_code= 500 ) 443 else : 444…" at bounding box center [515, 150] width 404 height 396
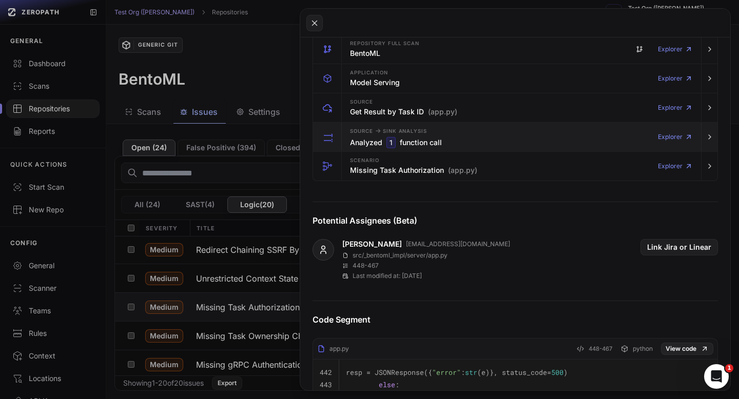
scroll to position [209, 0]
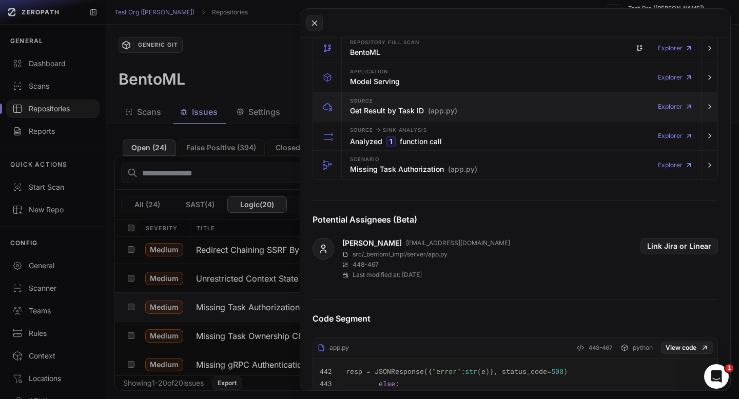
click at [395, 113] on div "Source Get Result by Task ID (app.py)" at bounding box center [403, 106] width 107 height 21
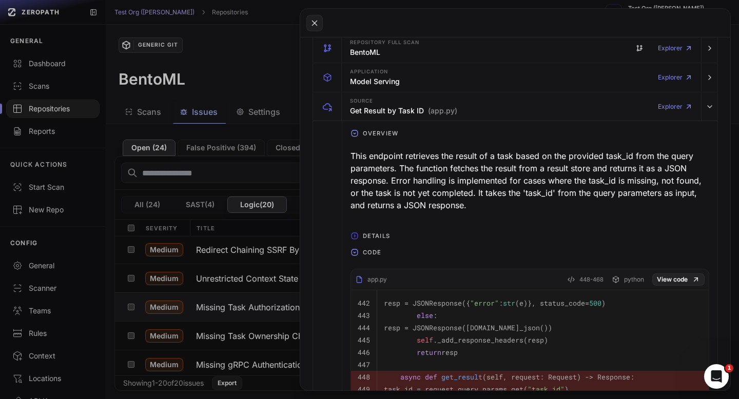
click at [408, 171] on div "This endpoint retrieves the result of a task based on the provided task_id from…" at bounding box center [529, 181] width 359 height 70
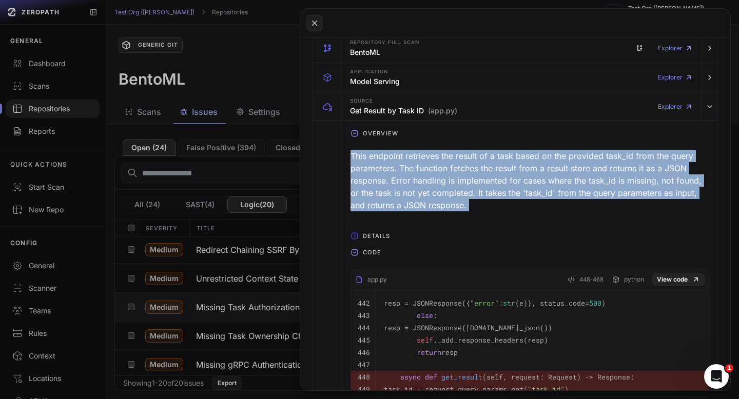
click at [408, 171] on div "This endpoint retrieves the result of a task based on the provided task_id from…" at bounding box center [529, 181] width 359 height 70
click at [393, 116] on h3 "Get Result by Task ID (app.py)" at bounding box center [403, 111] width 107 height 10
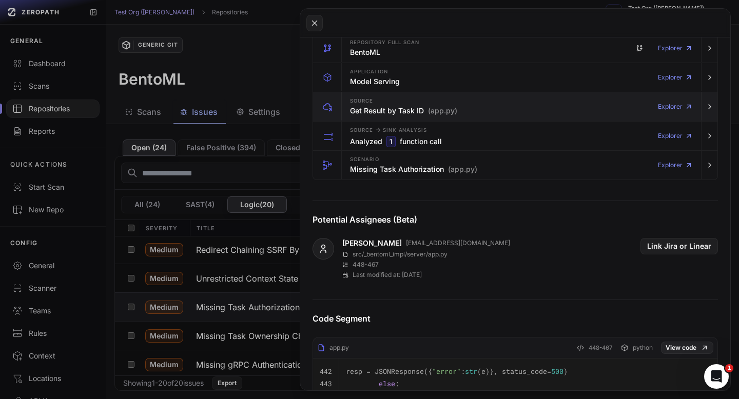
click at [393, 116] on h3 "Get Result by Task ID (app.py)" at bounding box center [403, 111] width 107 height 10
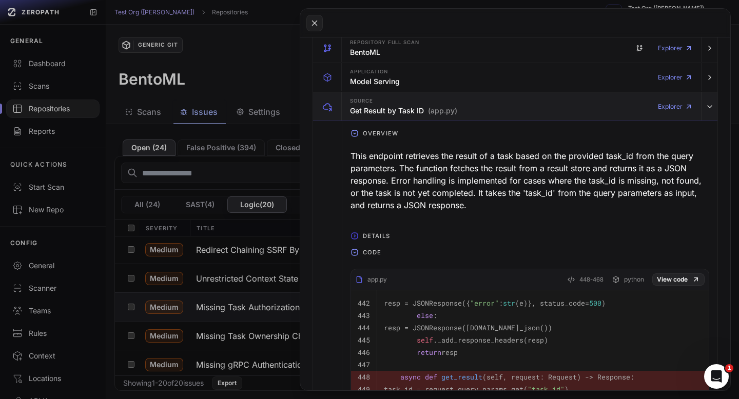
click at [393, 116] on h3 "Get Result by Task ID (app.py)" at bounding box center [403, 111] width 107 height 10
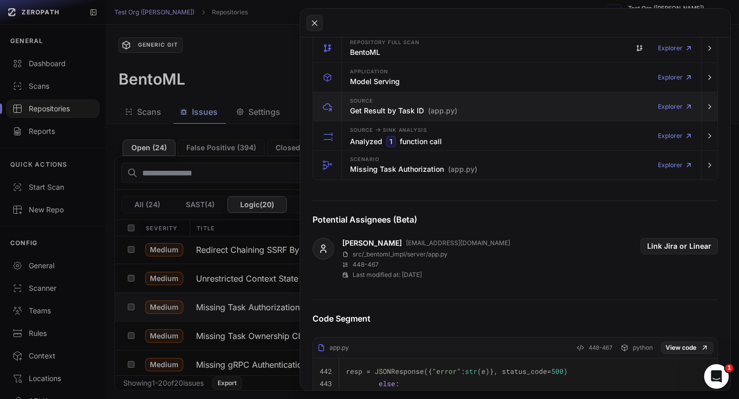
click at [393, 121] on div "Source Get Result by Task ID (app.py) Explorer" at bounding box center [521, 106] width 351 height 29
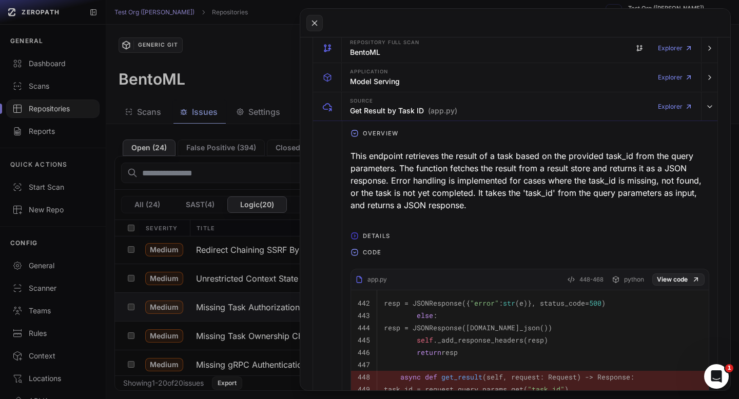
click at [408, 181] on div "This endpoint retrieves the result of a task based on the provided task_id from…" at bounding box center [529, 181] width 359 height 70
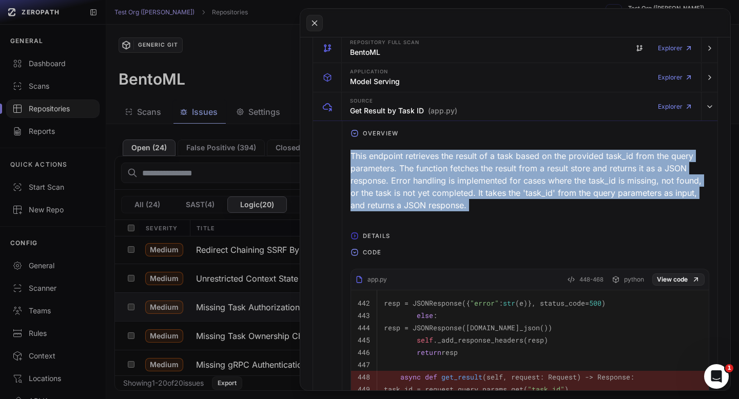
click at [408, 181] on div "This endpoint retrieves the result of a task based on the provided task_id from…" at bounding box center [529, 181] width 359 height 70
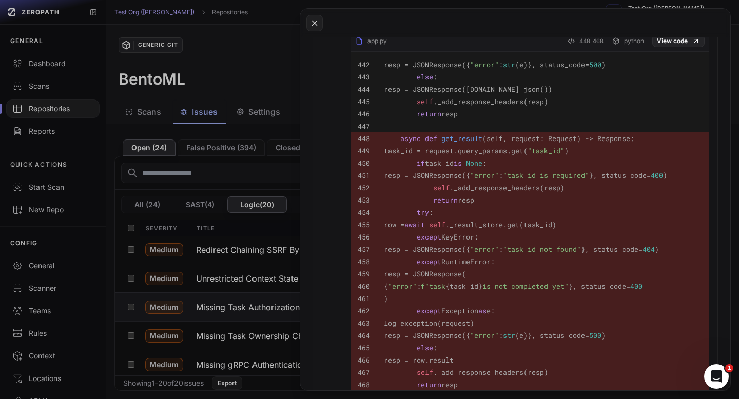
scroll to position [484, 0]
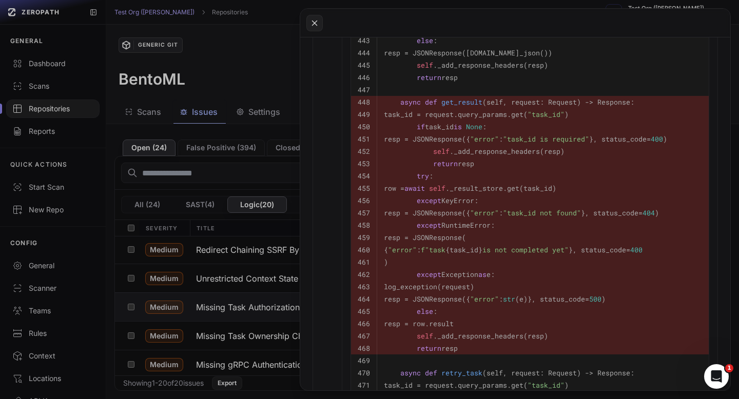
click at [401, 107] on span "async" at bounding box center [410, 101] width 21 height 9
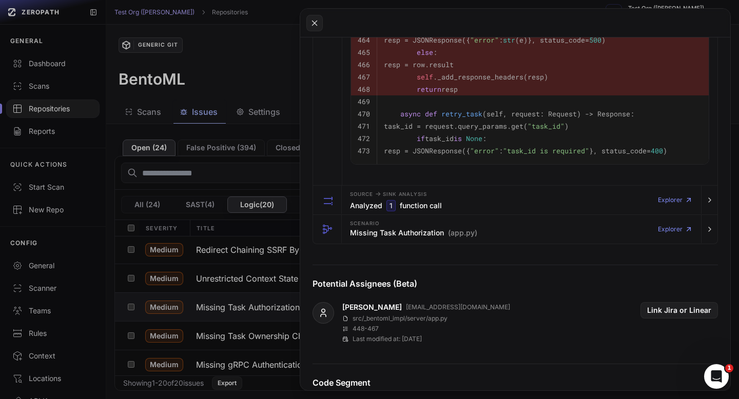
scroll to position [777, 0]
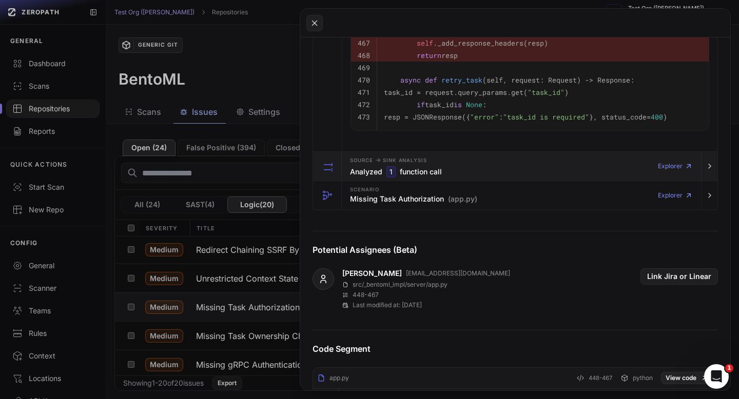
click at [359, 164] on span "Source -> Sink Analysis" at bounding box center [388, 160] width 77 height 8
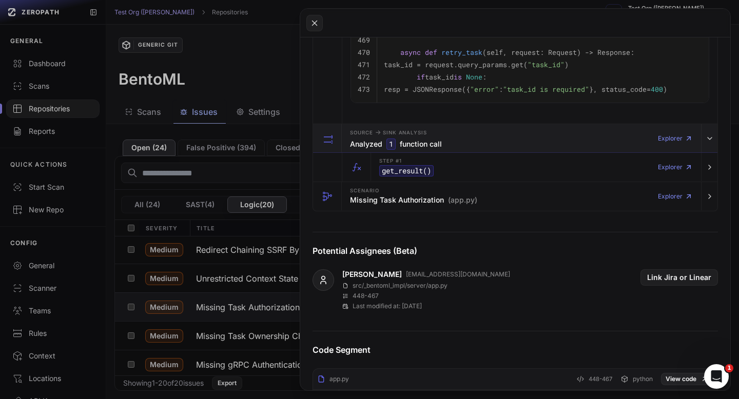
click at [456, 174] on div "Step #1 get_result () Explorer" at bounding box center [536, 167] width 322 height 29
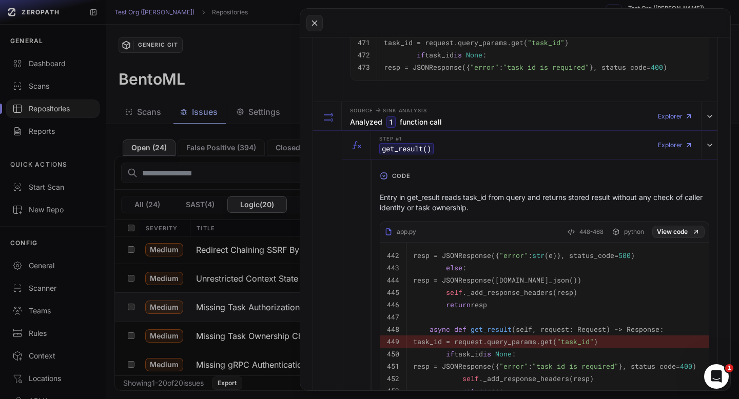
scroll to position [841, 0]
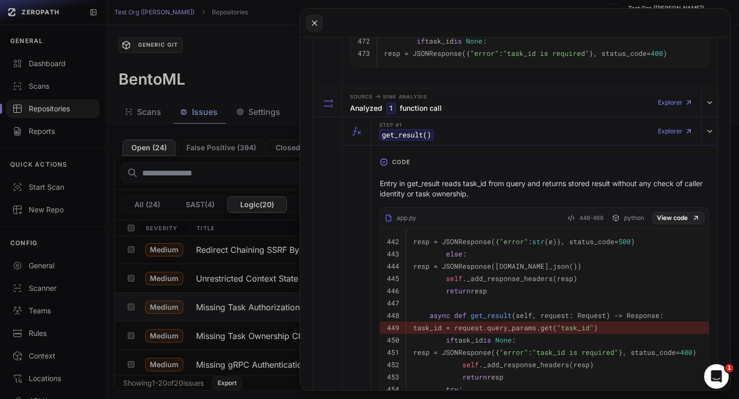
click at [403, 199] on p "Entry in get_result reads task_id from query and returns stored result without …" at bounding box center [544, 189] width 329 height 21
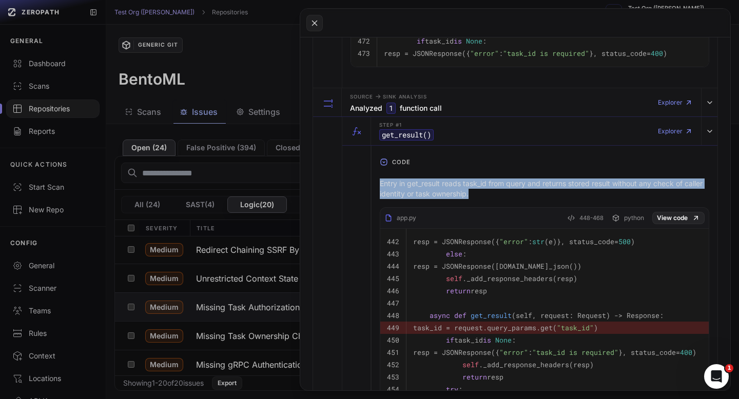
click at [403, 199] on p "Entry in get_result reads task_id from query and returns stored result without …" at bounding box center [544, 189] width 329 height 21
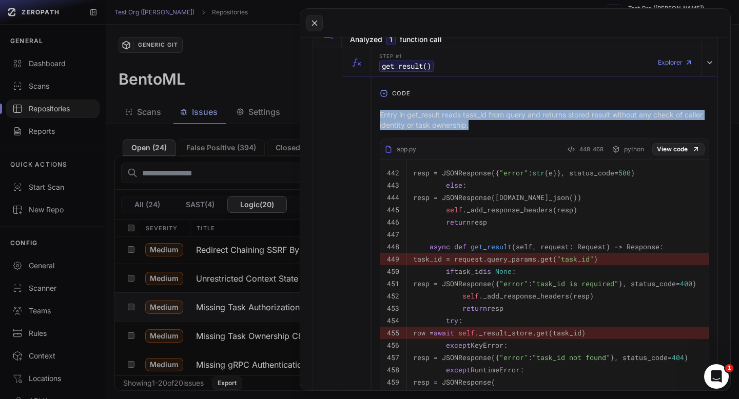
scroll to position [912, 0]
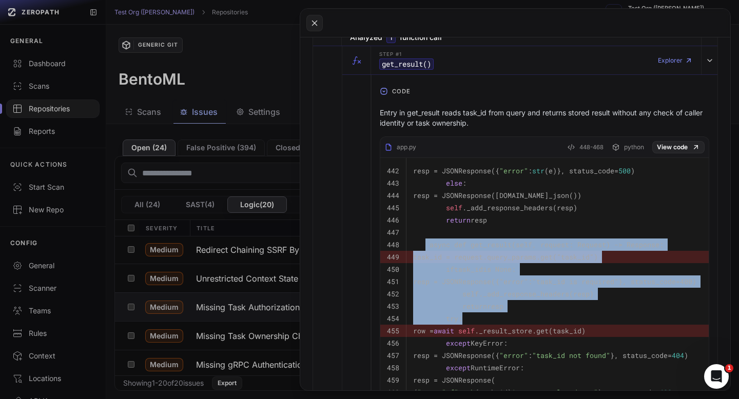
drag, startPoint x: 426, startPoint y: 256, endPoint x: 543, endPoint y: 333, distance: 140.0
click at [543, 333] on tbody "442 resp = JSONResponse({ "error" : str (e)}, status_code= 500 ) 443 else : 444…" at bounding box center [544, 362] width 328 height 408
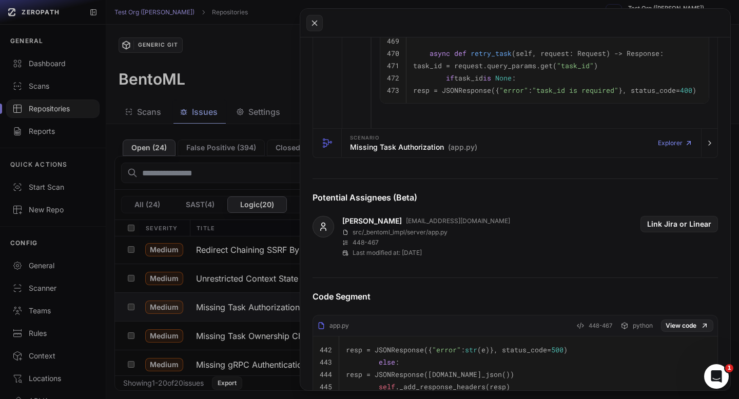
scroll to position [1355, 0]
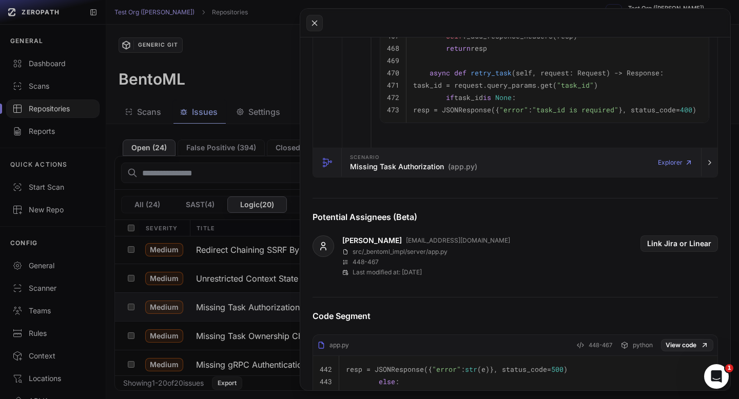
click at [411, 171] on div "Scenario Missing Task Authorization (app.py)" at bounding box center [413, 162] width 127 height 21
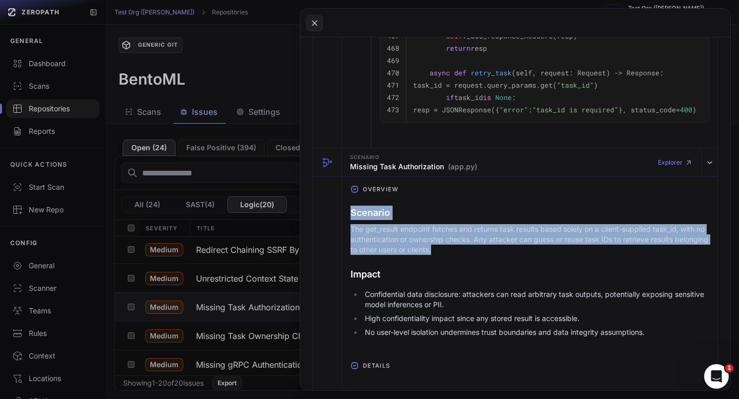
drag, startPoint x: 349, startPoint y: 220, endPoint x: 492, endPoint y: 259, distance: 147.7
click at [492, 259] on div "Scenario The get_result endpoint fetches and returns task results based solely …" at bounding box center [529, 278] width 375 height 160
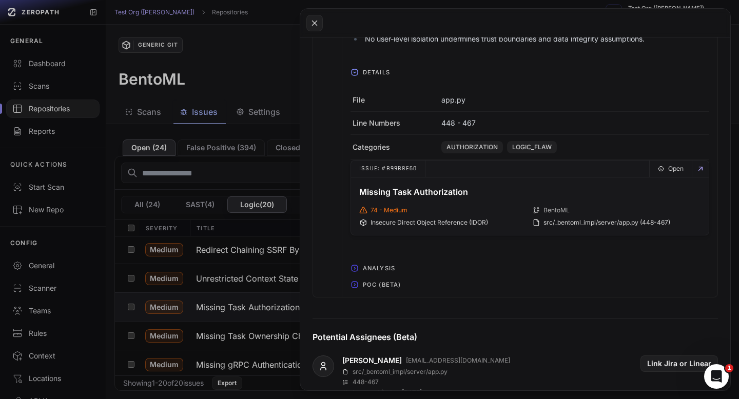
scroll to position [1685, 0]
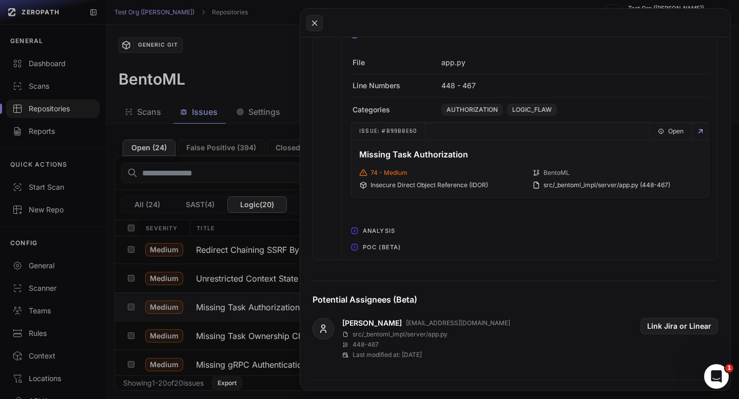
click at [356, 235] on icon "button" at bounding box center [354, 231] width 8 height 8
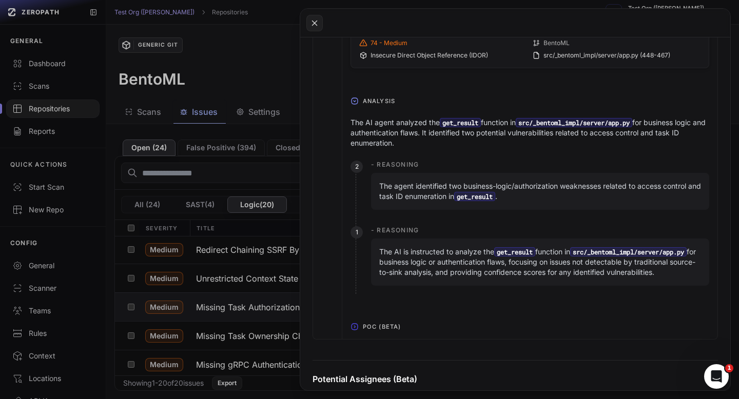
scroll to position [1816, 0]
click at [363, 334] on span "POC (Beta)" at bounding box center [382, 326] width 46 height 16
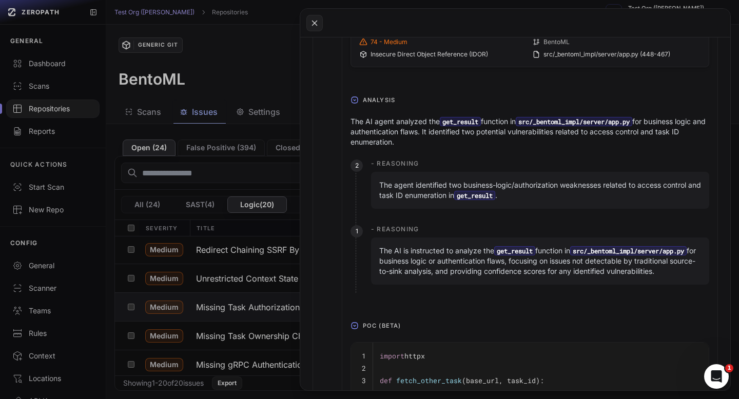
click at [367, 334] on span "POC (Beta)" at bounding box center [382, 326] width 46 height 16
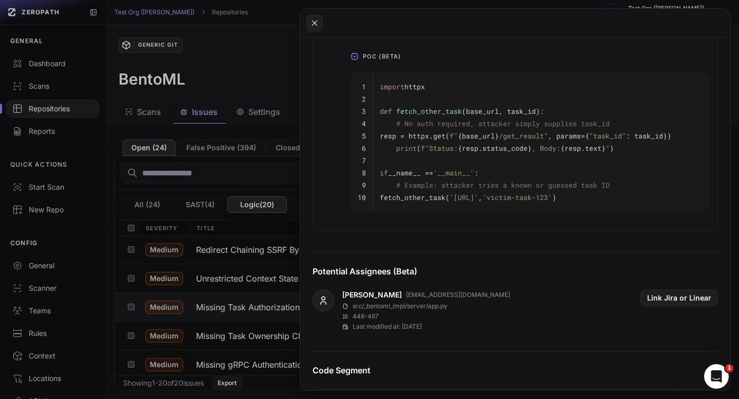
scroll to position [2096, 0]
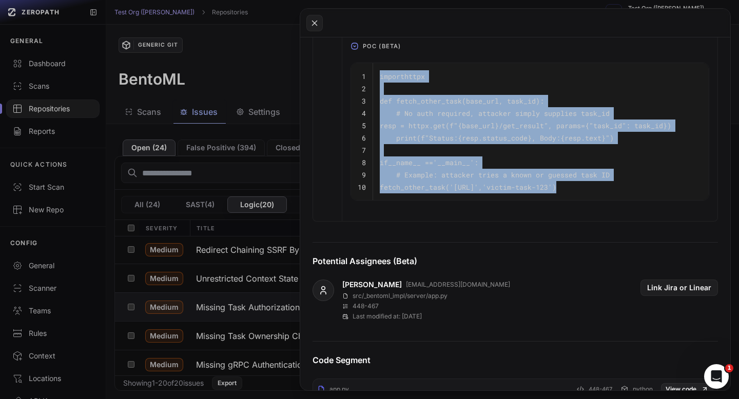
drag, startPoint x: 374, startPoint y: 101, endPoint x: 672, endPoint y: 210, distance: 318.0
click at [672, 200] on tbody "1 import httpx 2 3 def fetch_other_task ( base_url, task_id ): 4 # No auth requ…" at bounding box center [530, 131] width 358 height 137
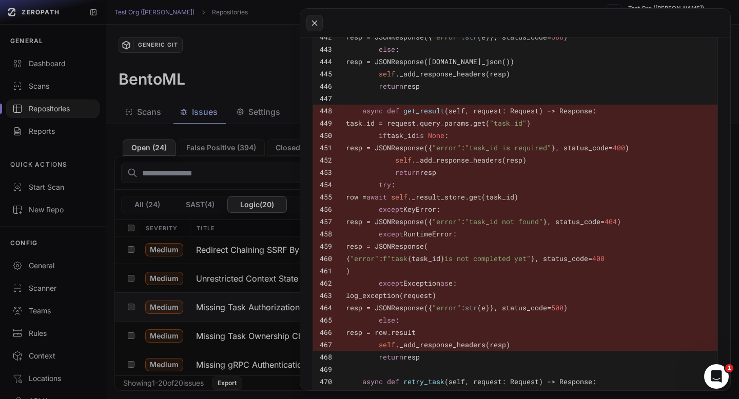
scroll to position [2343, 0]
